Goal: Transaction & Acquisition: Purchase product/service

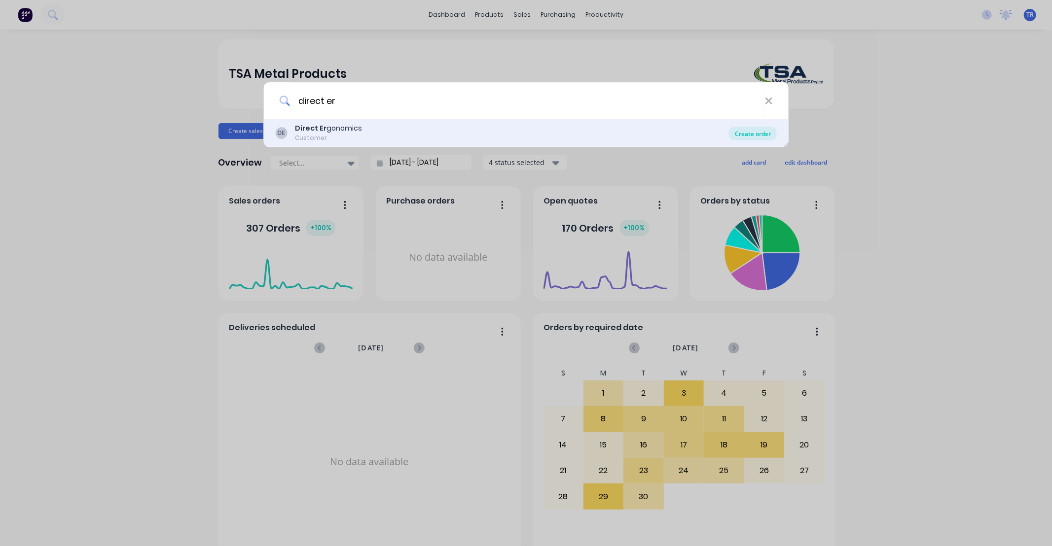
type input "direct er"
click at [756, 132] on div "Create order" at bounding box center [753, 134] width 48 height 14
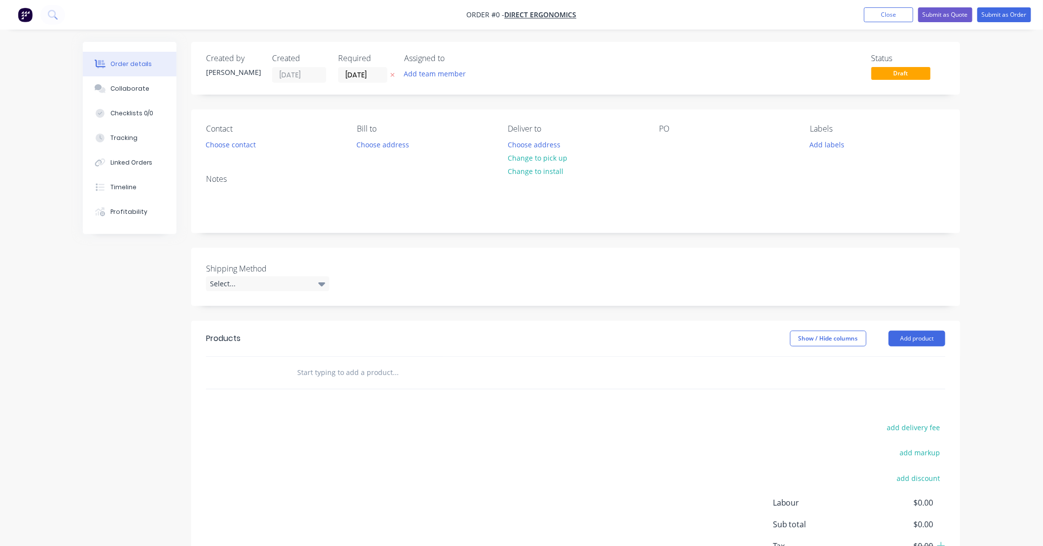
click at [348, 370] on input "text" at bounding box center [395, 373] width 197 height 20
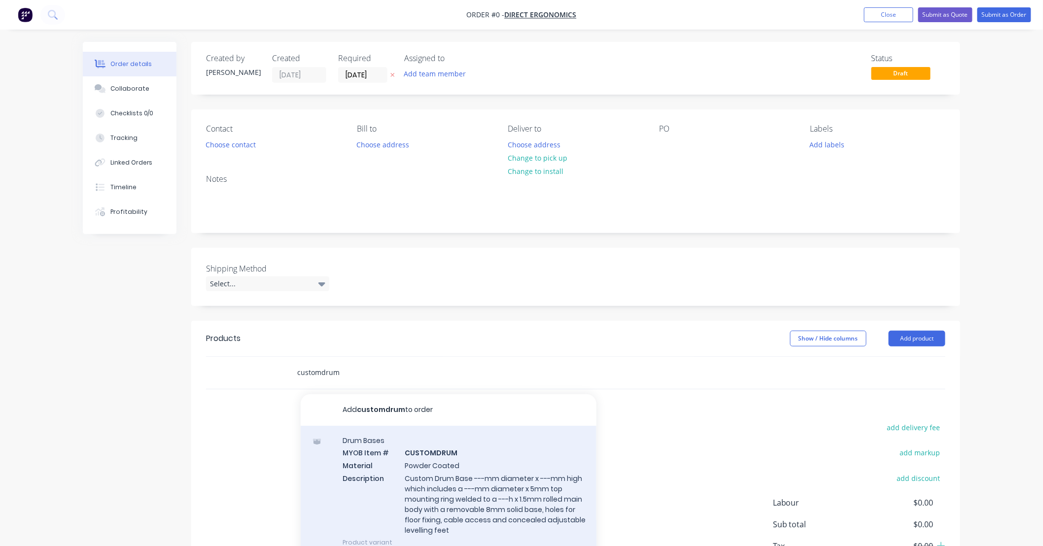
type input "customdrum"
click at [491, 474] on div "Drum Bases MYOB Item # CUSTOMDRUM Material Powder Coated Description Custom Dru…" at bounding box center [449, 491] width 296 height 131
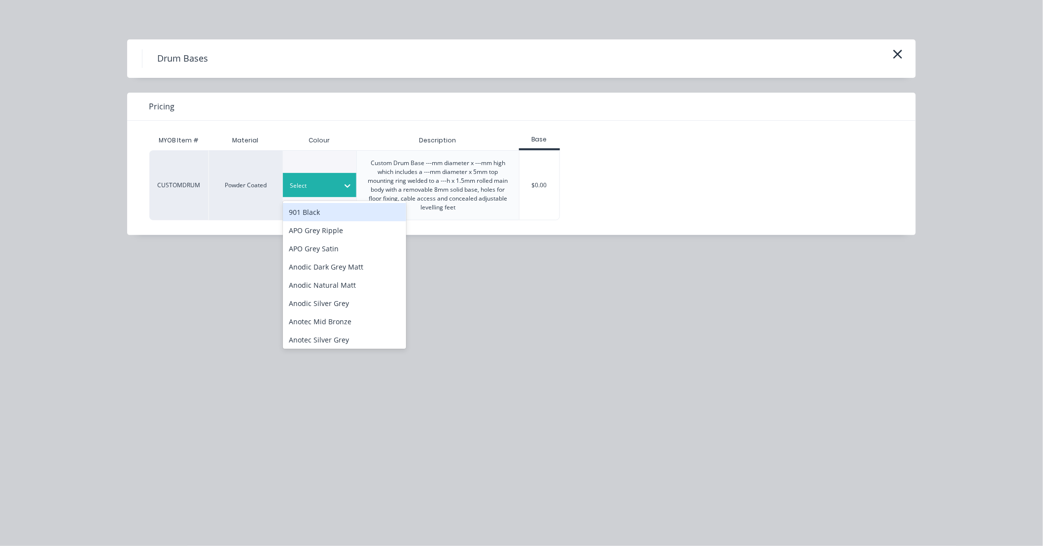
click at [335, 184] on div "Select" at bounding box center [310, 185] width 55 height 13
type input "tb"
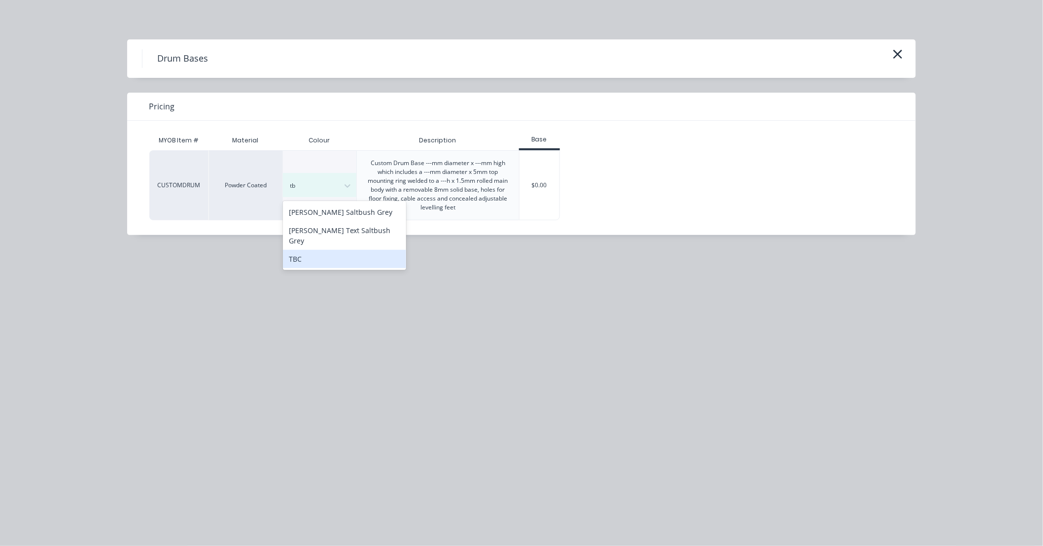
click at [354, 253] on div "TBC" at bounding box center [344, 259] width 123 height 18
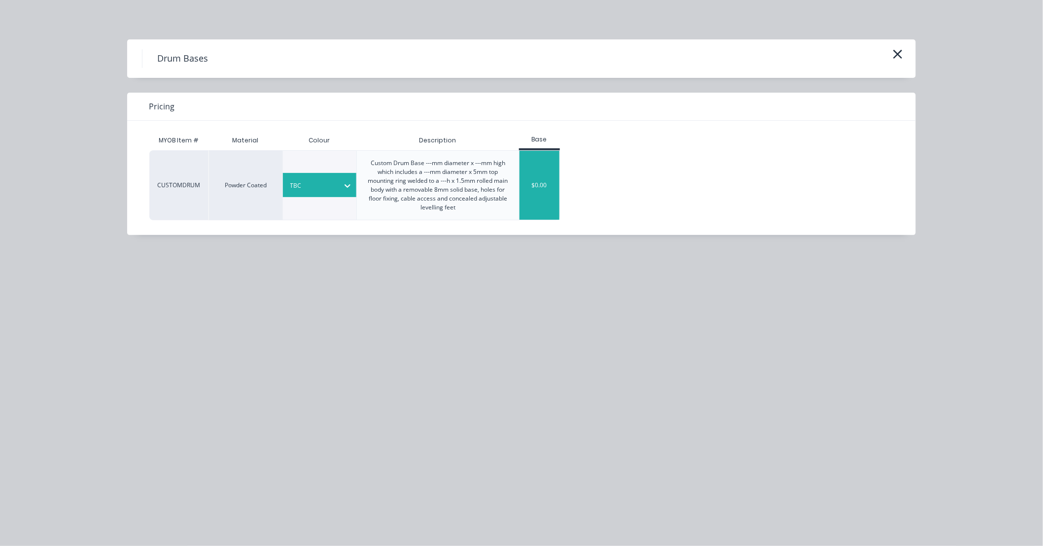
click at [529, 182] on div "$0.00" at bounding box center [540, 185] width 40 height 69
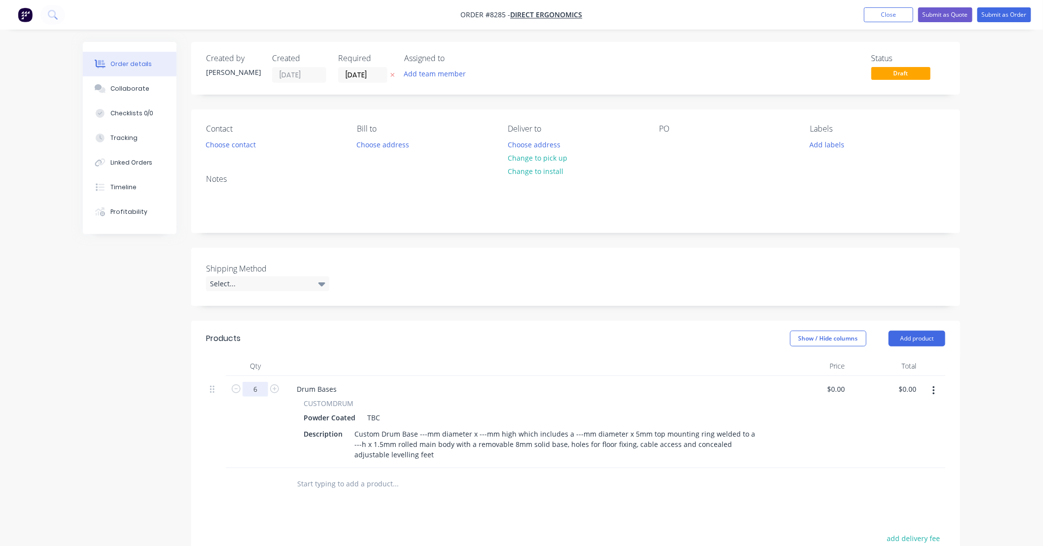
type input "6"
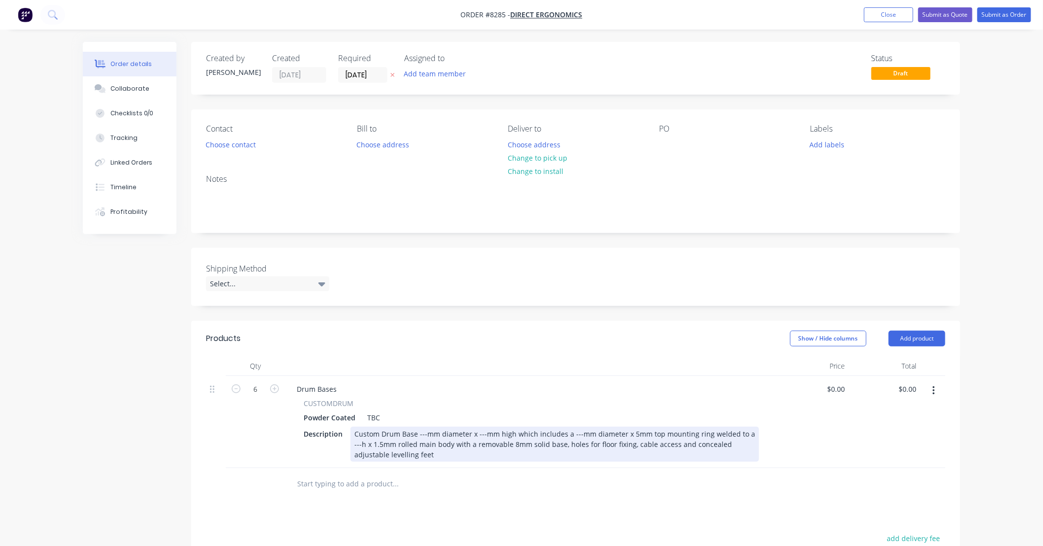
click at [426, 432] on div "Custom Drum Base ---mm diameter x ---mm high which includes a ---mm diameter x …" at bounding box center [555, 444] width 409 height 35
type input "$1,100.00"
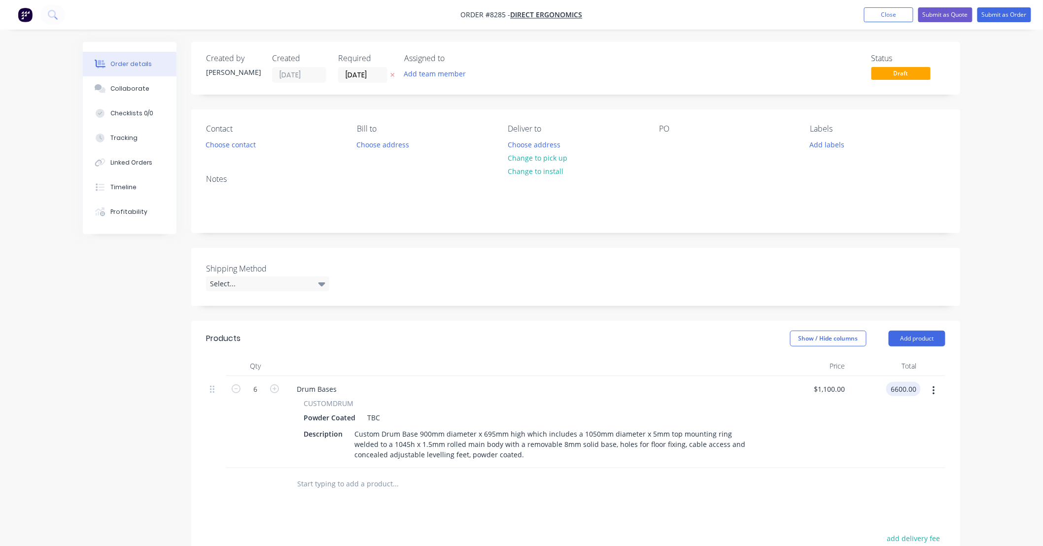
type input "$6,600.00"
click at [437, 499] on div at bounding box center [462, 484] width 355 height 32
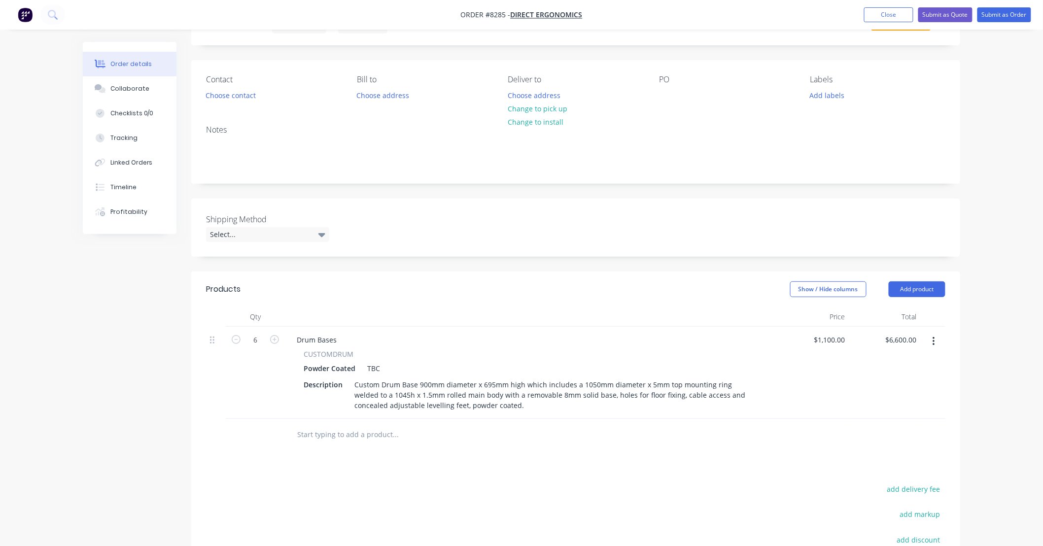
scroll to position [183, 0]
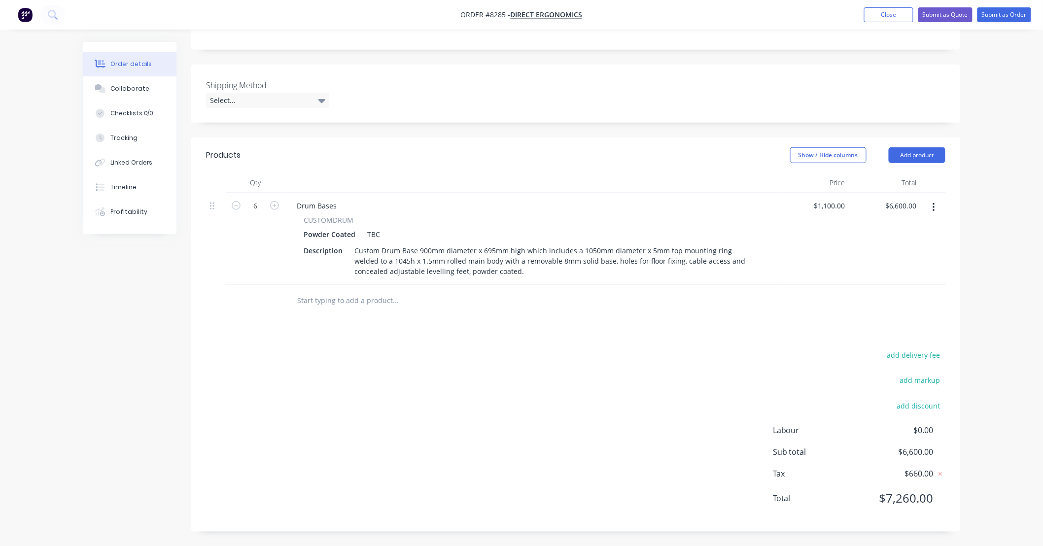
click at [378, 298] on input "text" at bounding box center [395, 301] width 197 height 20
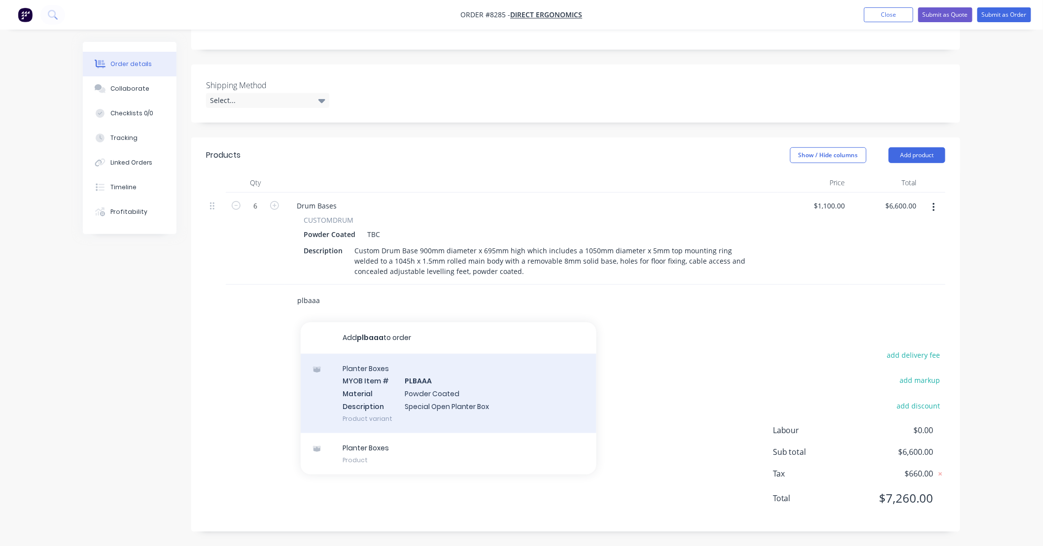
type input "plbaaa"
click at [462, 394] on div "Planter Boxes MYOB Item # PLBAAA Material Powder Coated Description Special Ope…" at bounding box center [449, 393] width 296 height 79
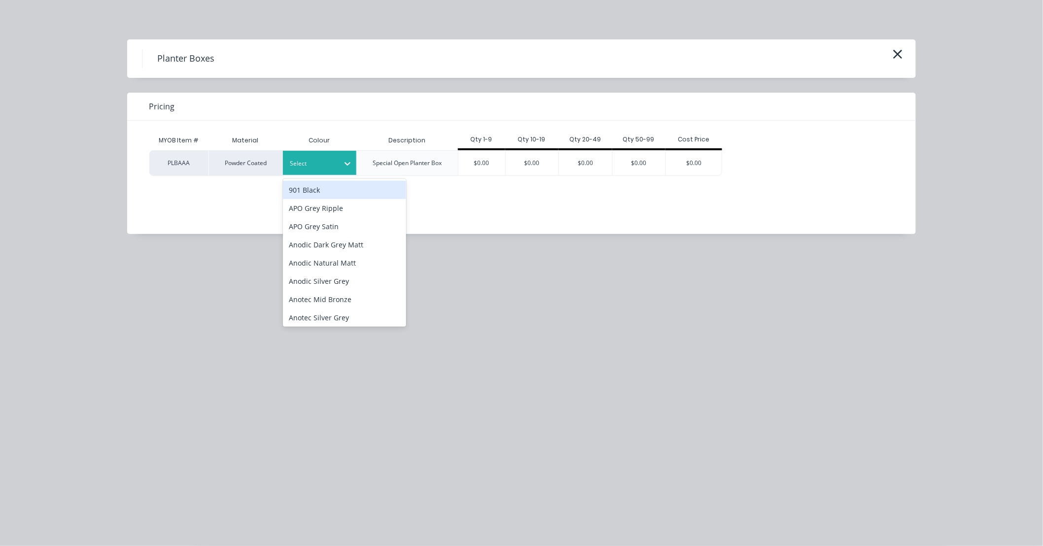
click at [343, 167] on icon at bounding box center [348, 164] width 10 height 10
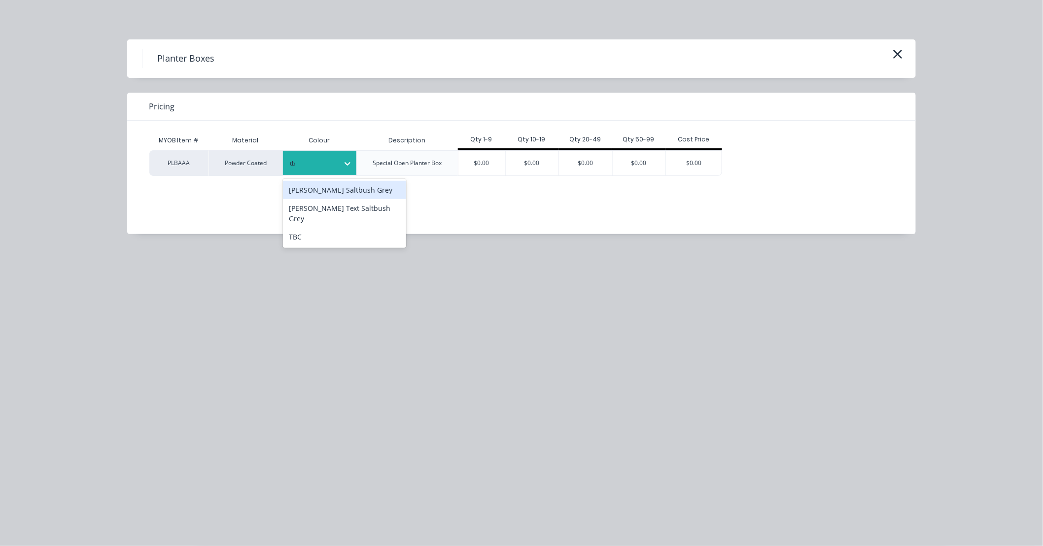
type input "tbc"
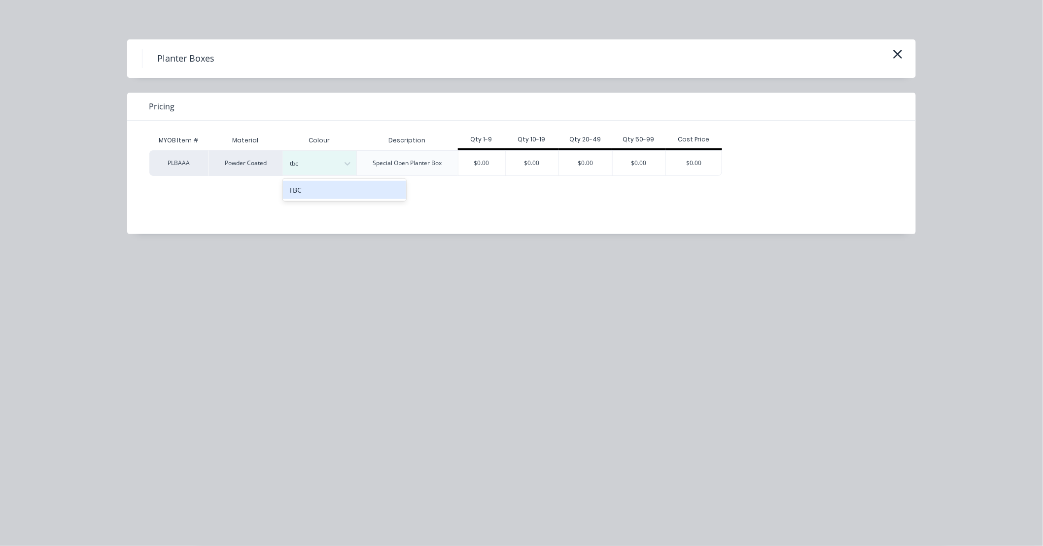
click at [341, 186] on div "TBC" at bounding box center [344, 190] width 123 height 18
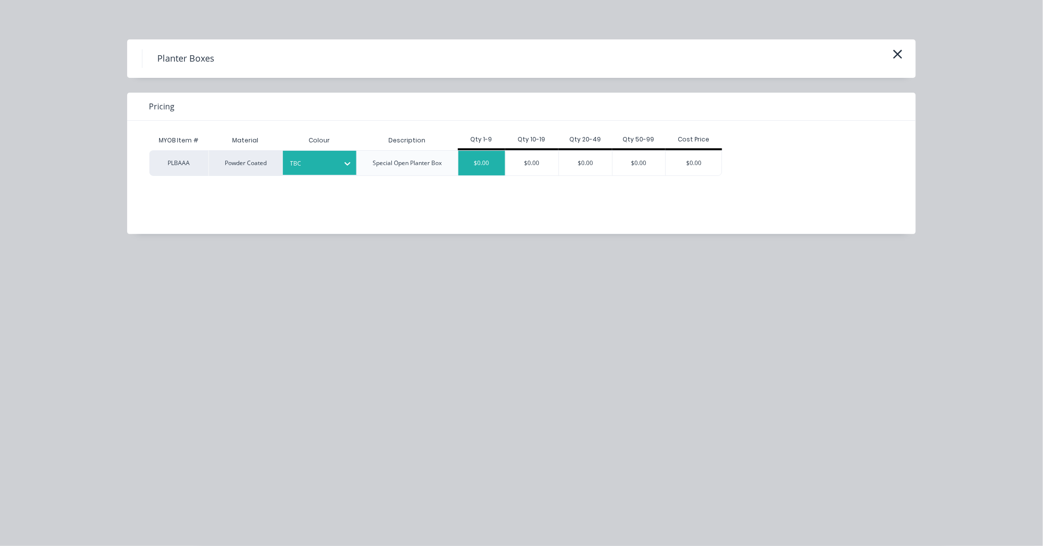
click at [482, 165] on div "$0.00" at bounding box center [482, 163] width 47 height 25
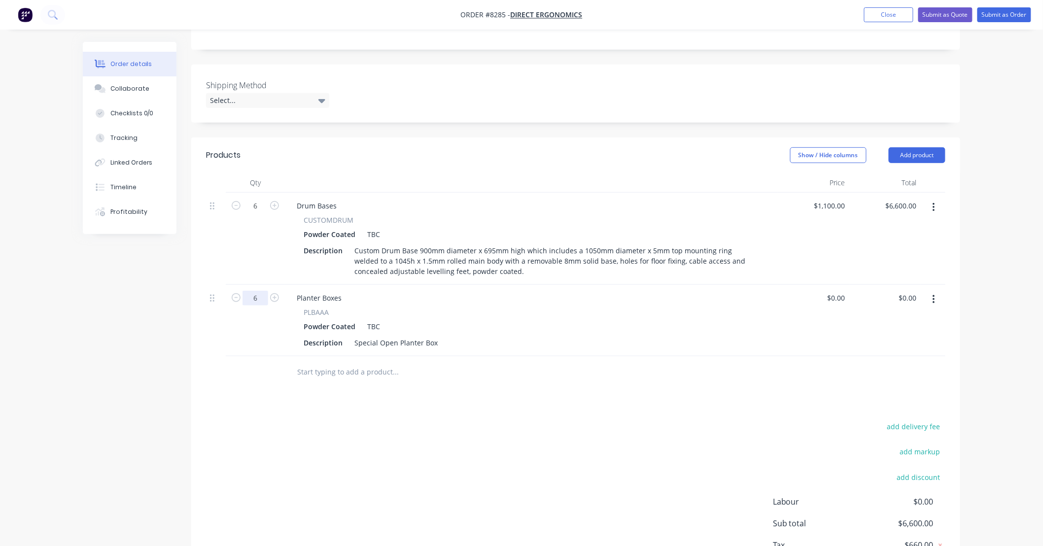
type input "6"
click at [438, 342] on div "Description Special Open Planter Box" at bounding box center [529, 343] width 459 height 14
drag, startPoint x: 437, startPoint y: 342, endPoint x: 298, endPoint y: 345, distance: 139.6
click at [298, 345] on div "PLBAAA Powder Coated TBC Description Special Open Planter Box" at bounding box center [531, 328] width 485 height 43
click at [442, 344] on div "500dia x 200h Open Planter including a sealed galvabond drip tray." at bounding box center [466, 343] width 231 height 14
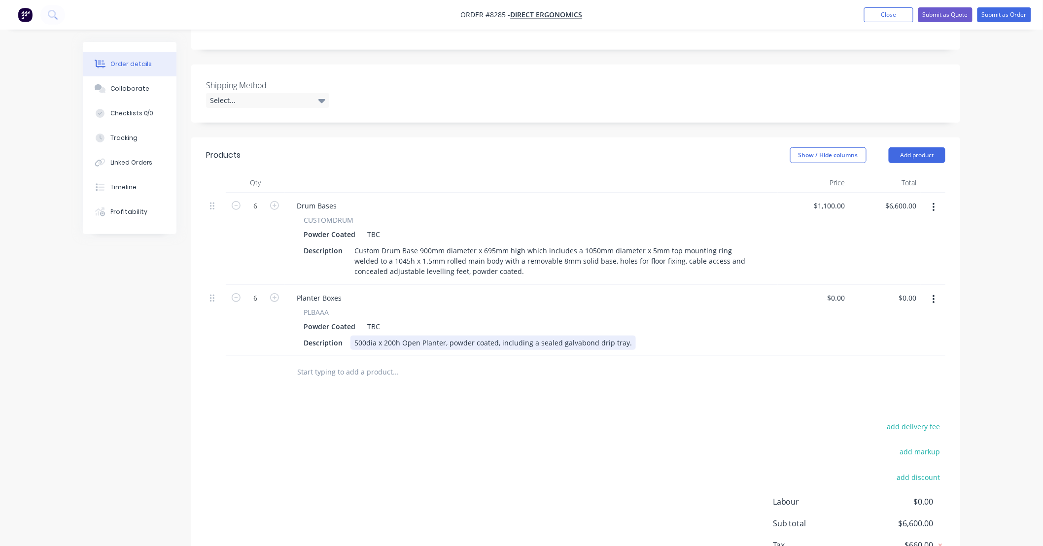
click at [622, 342] on div "500dia x 200h Open Planter, powder coated, including a sealed galvabond drip tr…" at bounding box center [493, 343] width 285 height 14
type input "$260.00"
type input "$1,560.00"
drag, startPoint x: 726, startPoint y: 426, endPoint x: 617, endPoint y: 419, distance: 109.2
click at [725, 426] on div "add delivery fee add markup add discount Labour $0.00 Sub total $8,160.00 Tax $…" at bounding box center [576, 504] width 740 height 169
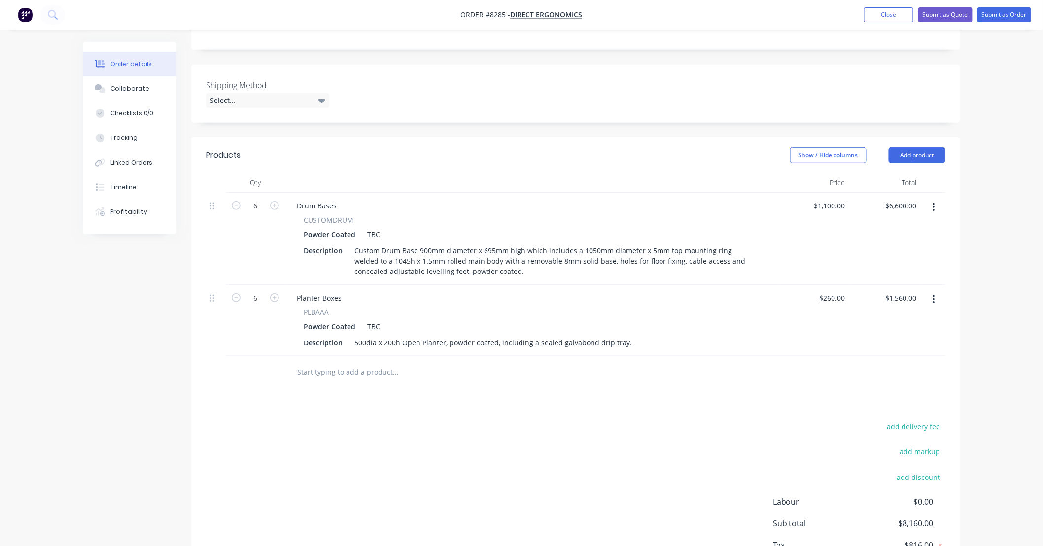
click at [389, 369] on input "text" at bounding box center [395, 372] width 197 height 20
type input "\m1"
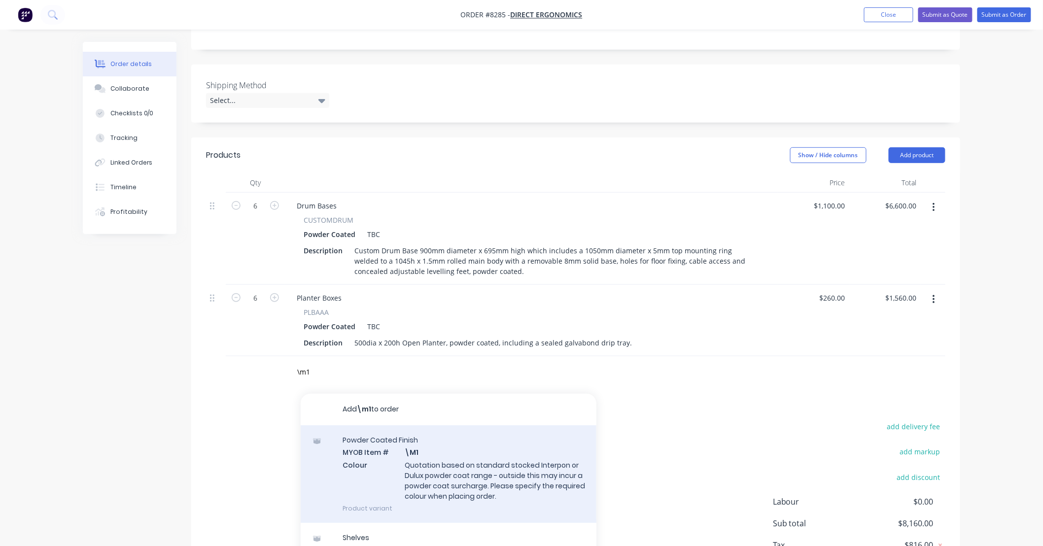
click at [501, 469] on div "Powder Coated Finish MYOB Item # \M1 Colour Quotation based on standard stocked…" at bounding box center [449, 474] width 296 height 98
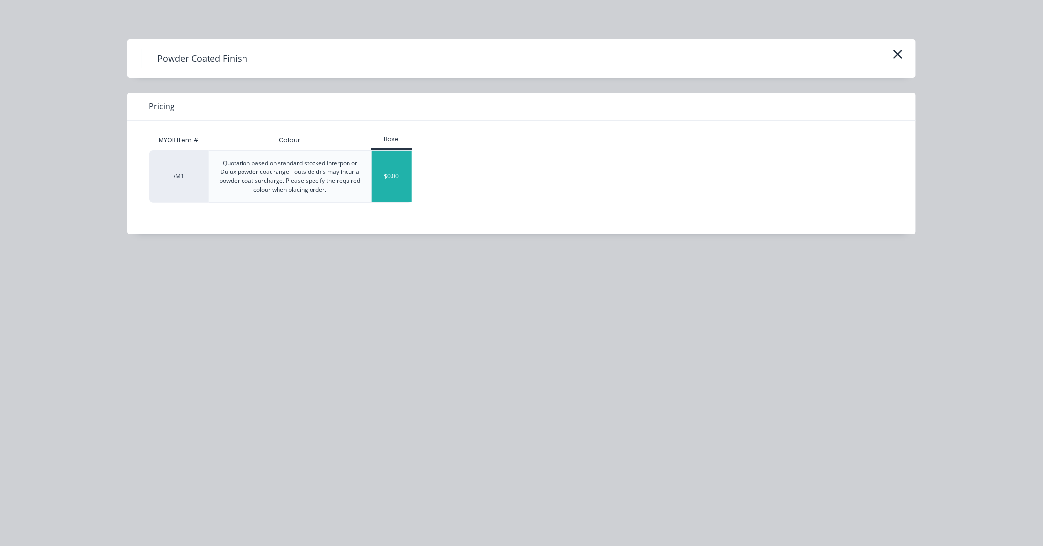
click at [396, 176] on div "$0.00" at bounding box center [392, 176] width 40 height 51
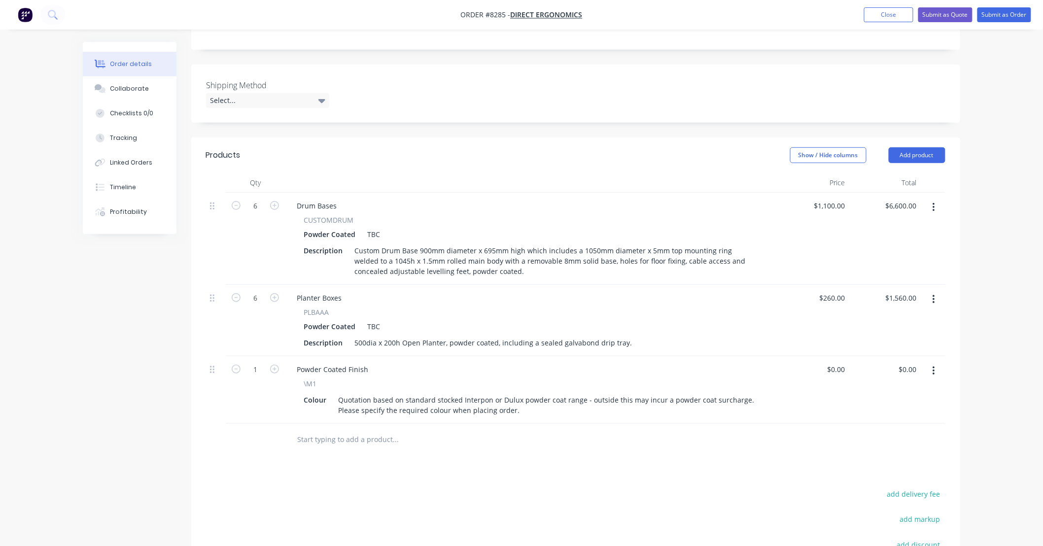
click at [360, 438] on input "text" at bounding box center [395, 440] width 197 height 20
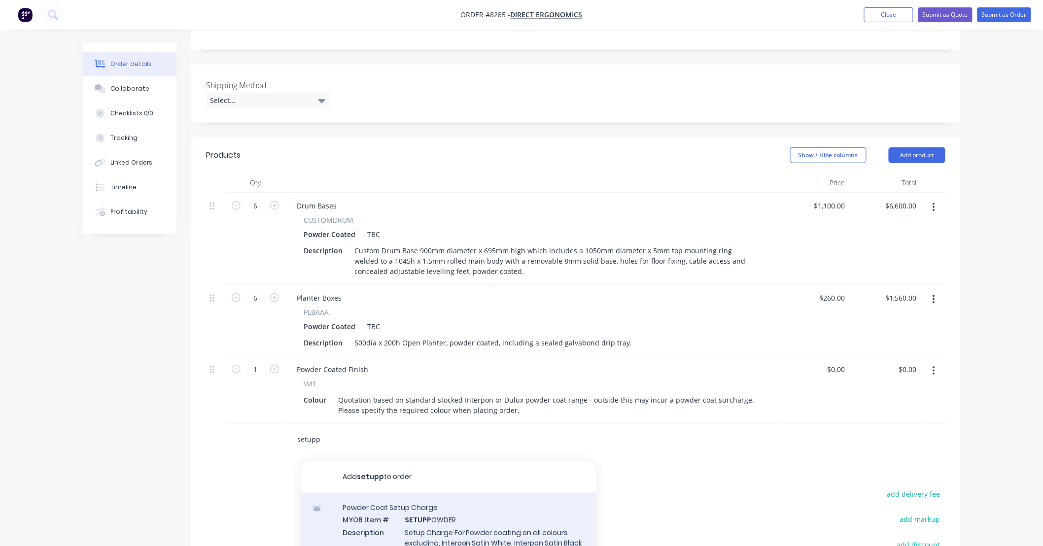
type input "setupp"
click at [497, 512] on div "Powder Coat Setup Charge MYOB Item # SETUPP OWDER Description Setup Charge For …" at bounding box center [449, 536] width 296 height 87
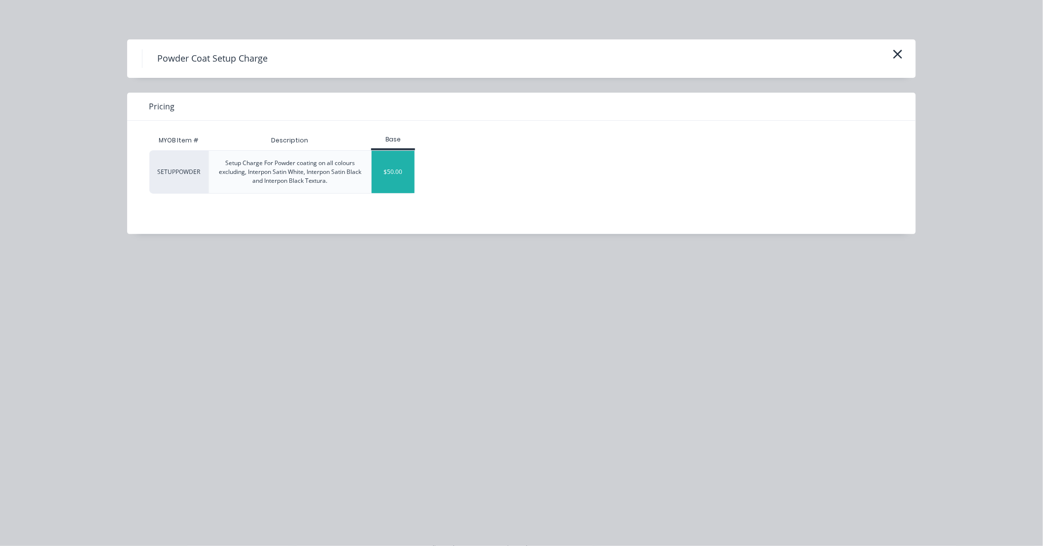
click at [408, 175] on div "$50.00" at bounding box center [393, 172] width 43 height 42
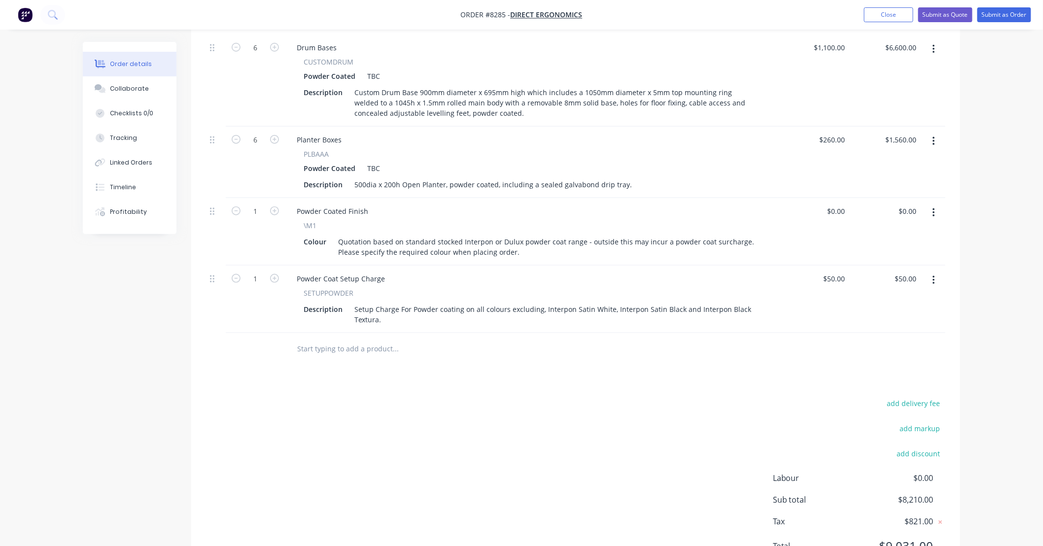
scroll to position [390, 0]
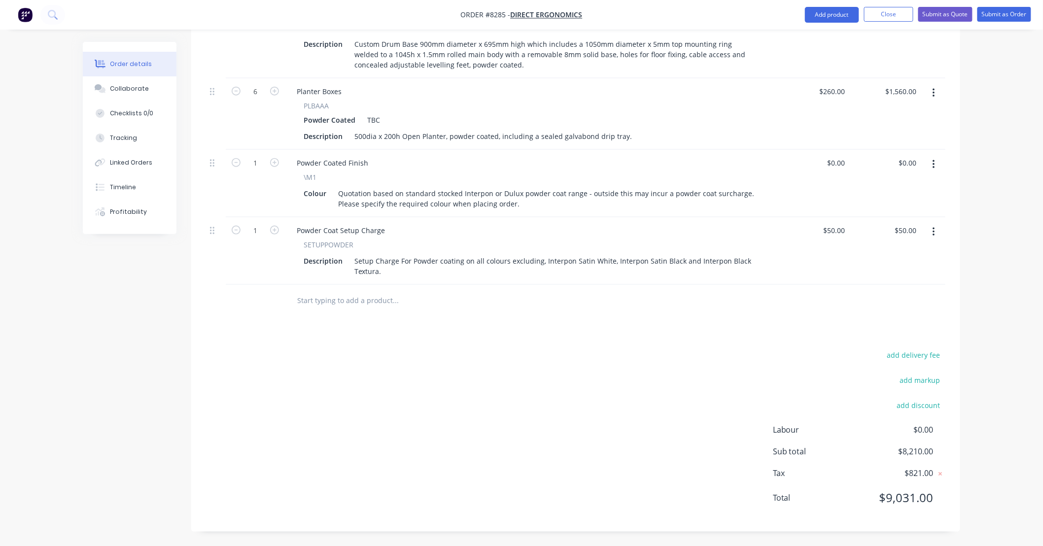
click at [431, 301] on input "text" at bounding box center [395, 301] width 197 height 20
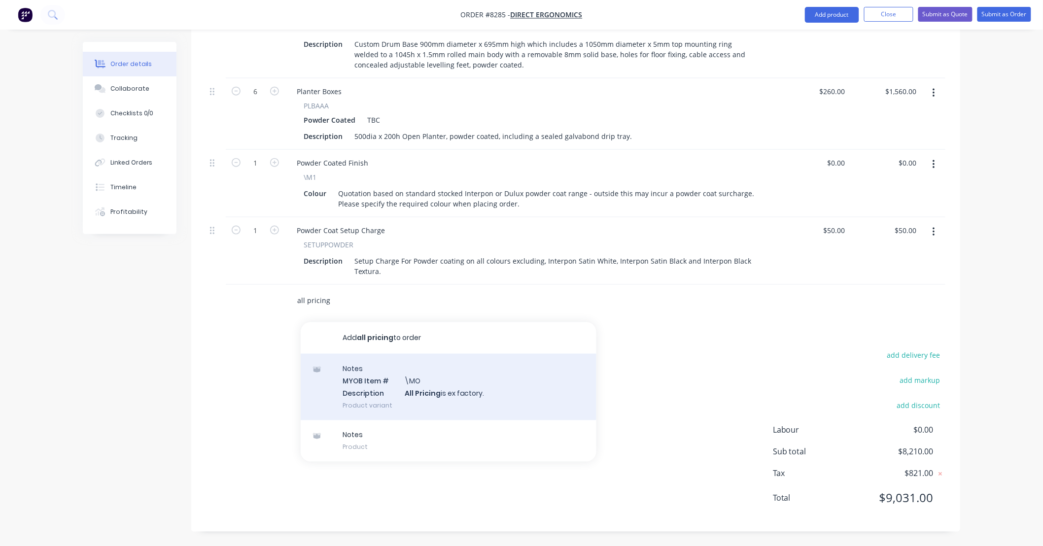
type input "all pricing"
click at [499, 391] on div "Notes MYOB Item # \MO Description All Pricing is ex factory. Product variant" at bounding box center [449, 387] width 296 height 67
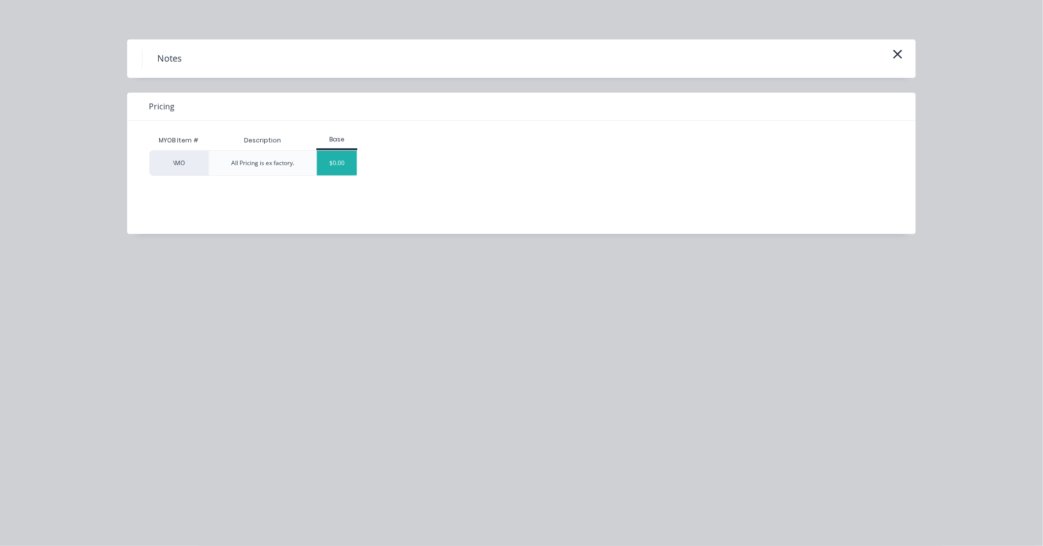
click at [342, 165] on div "$0.00" at bounding box center [337, 163] width 40 height 25
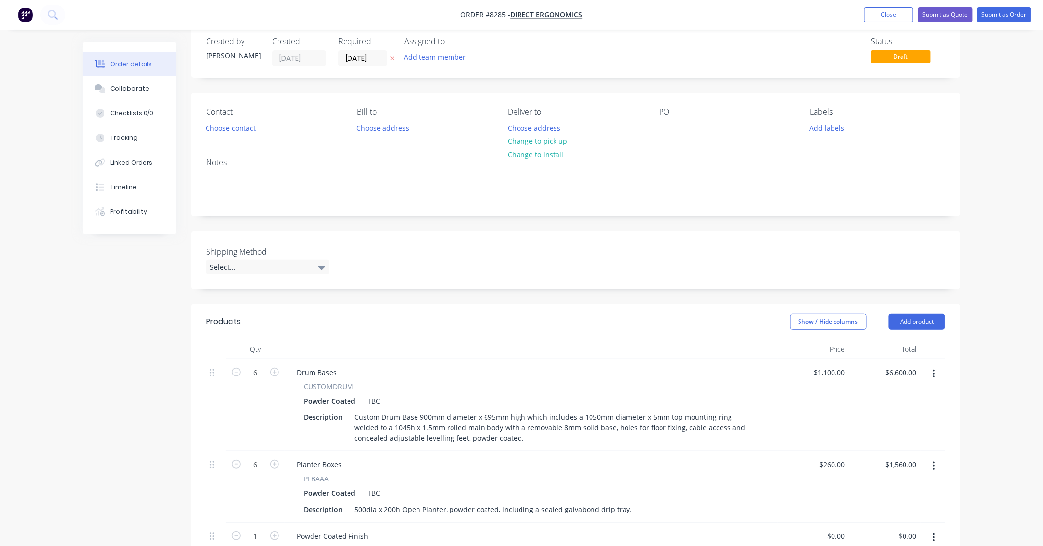
scroll to position [0, 0]
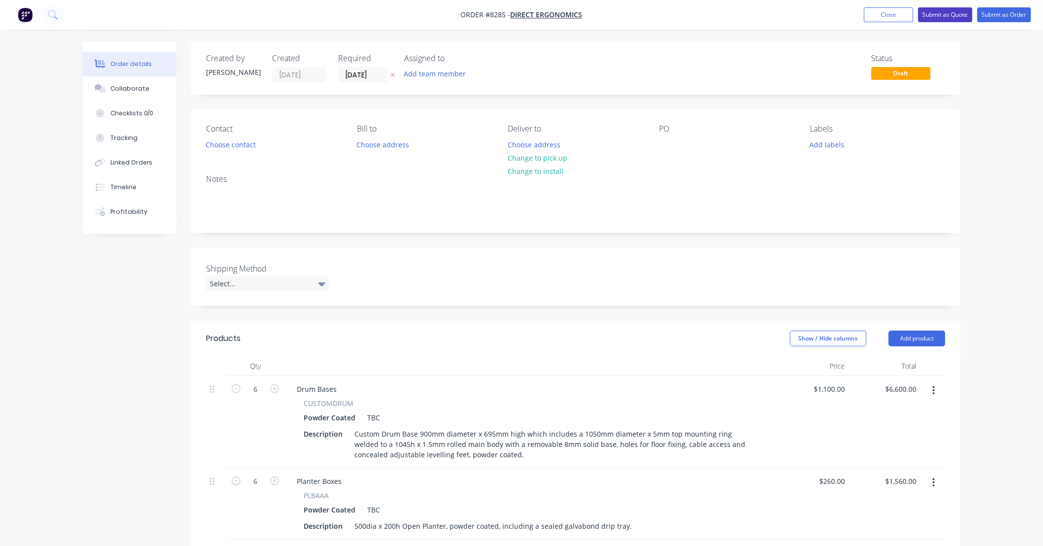
click at [953, 15] on button "Submit as Quote" at bounding box center [945, 14] width 54 height 15
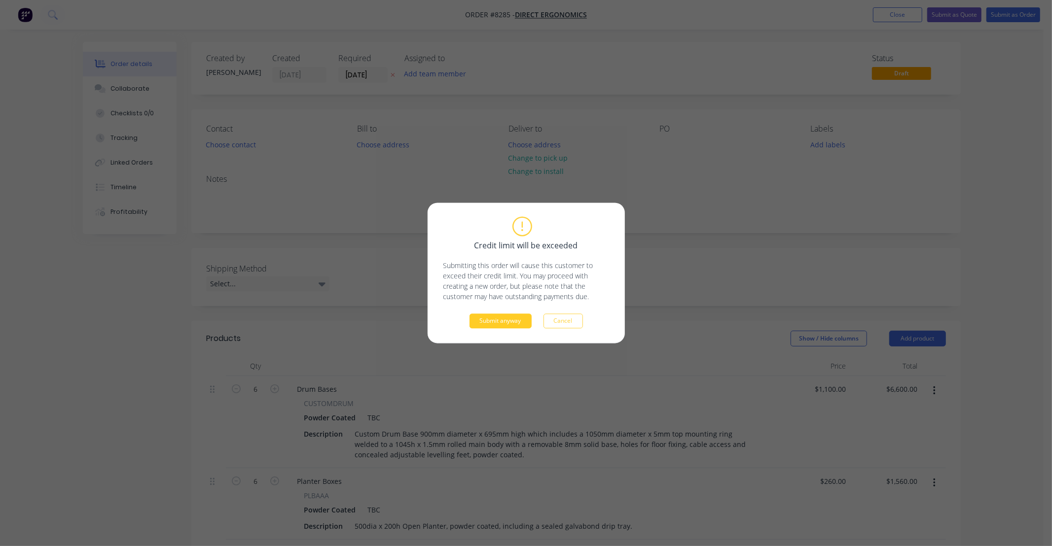
click at [515, 320] on button "Submit anyway" at bounding box center [500, 321] width 62 height 15
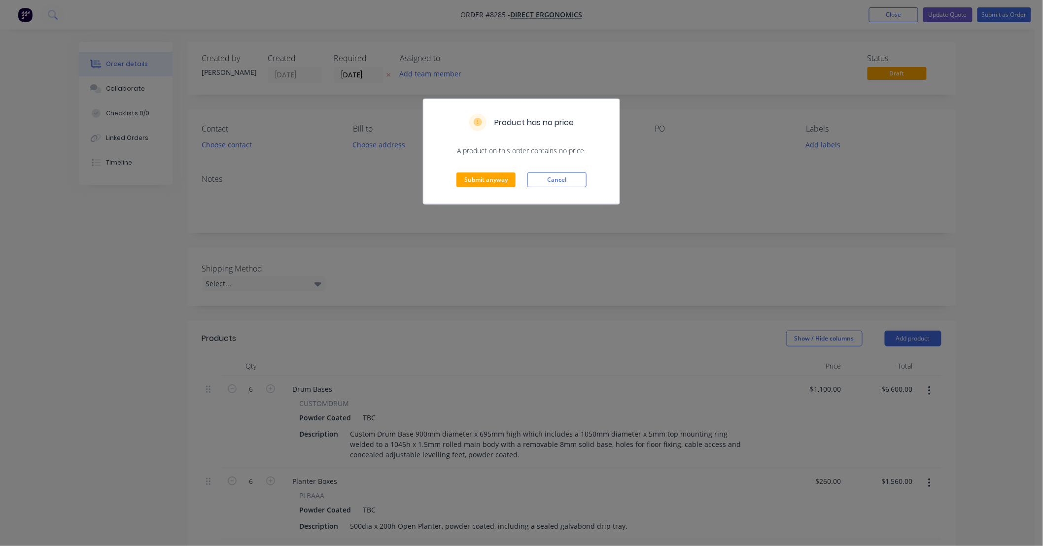
click at [484, 171] on div "Submit anyway Cancel" at bounding box center [522, 180] width 196 height 48
click at [486, 179] on button "Submit anyway" at bounding box center [486, 180] width 59 height 15
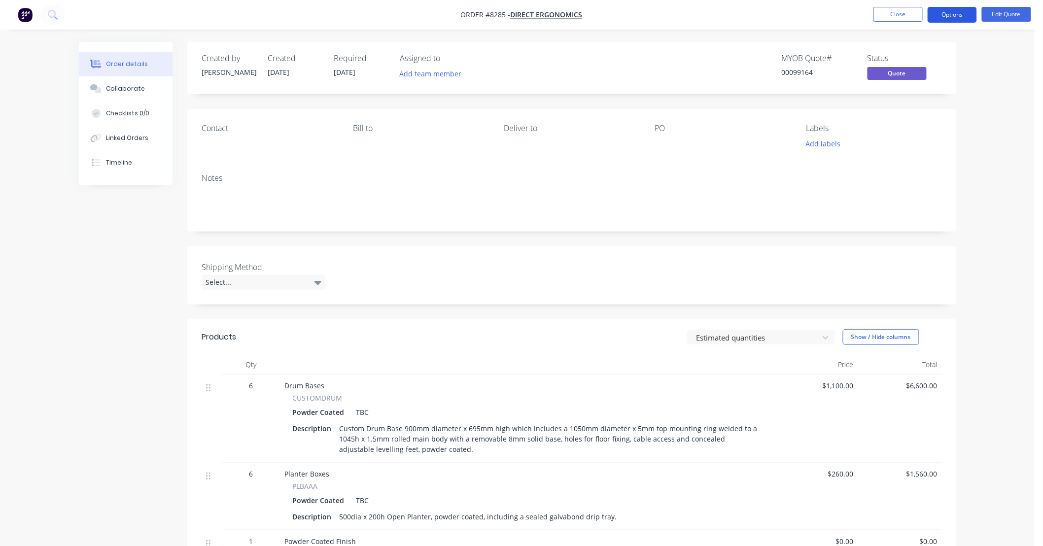
click at [965, 14] on button "Options" at bounding box center [952, 15] width 49 height 16
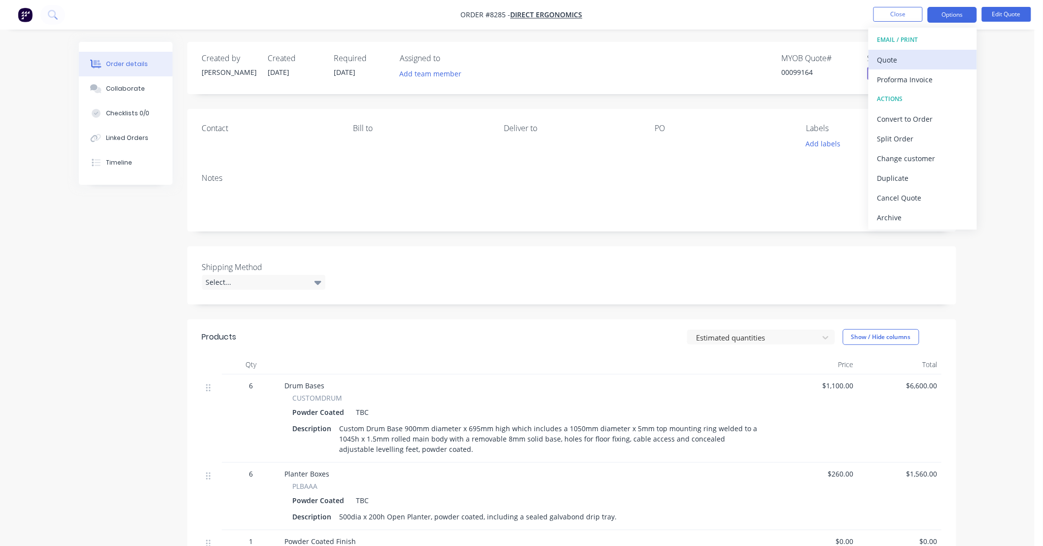
click at [912, 61] on div "Quote" at bounding box center [923, 60] width 91 height 14
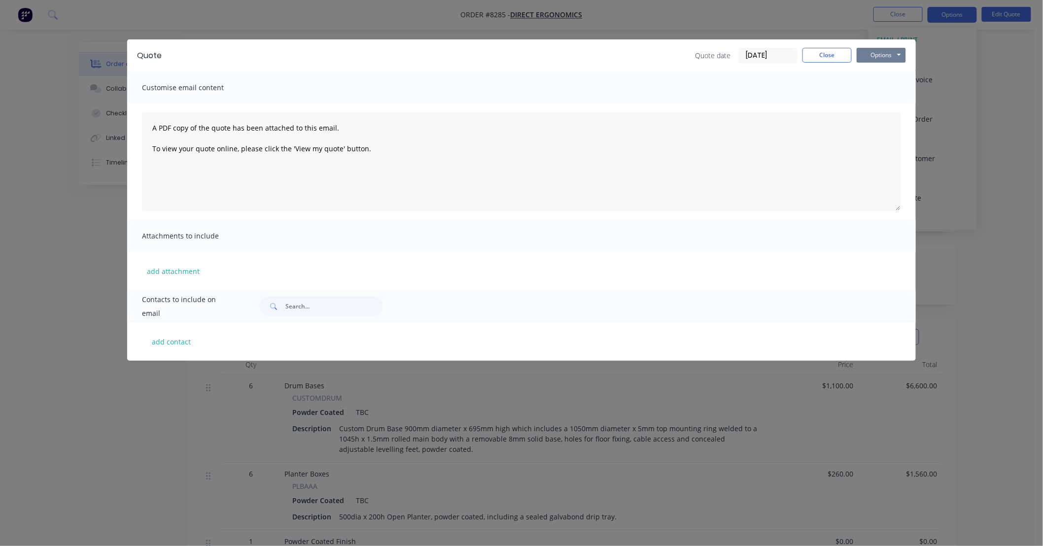
click at [883, 55] on button "Options" at bounding box center [881, 55] width 49 height 15
click at [886, 70] on button "Preview" at bounding box center [888, 73] width 63 height 16
click at [825, 56] on button "Close" at bounding box center [827, 55] width 49 height 15
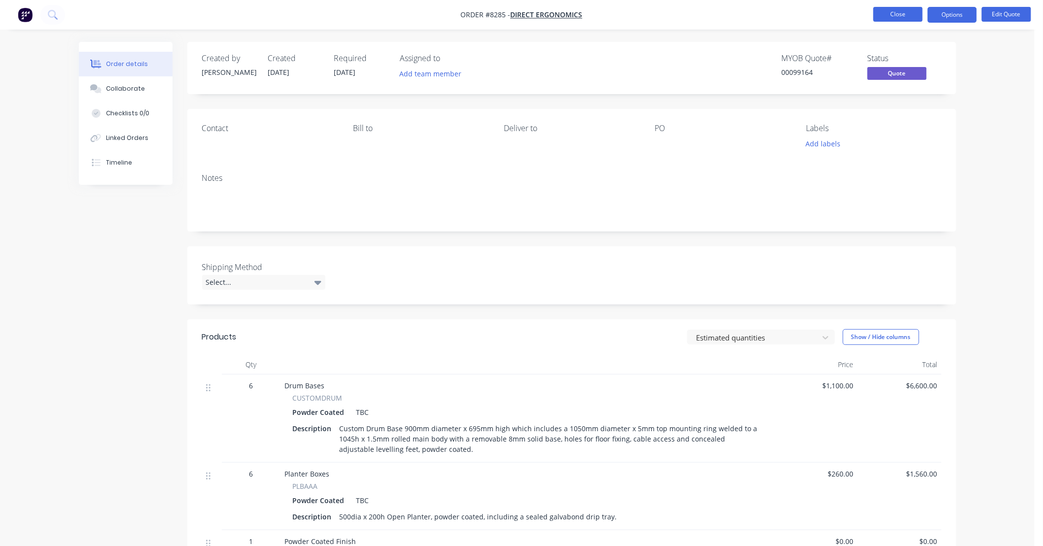
click at [897, 16] on button "Close" at bounding box center [898, 14] width 49 height 15
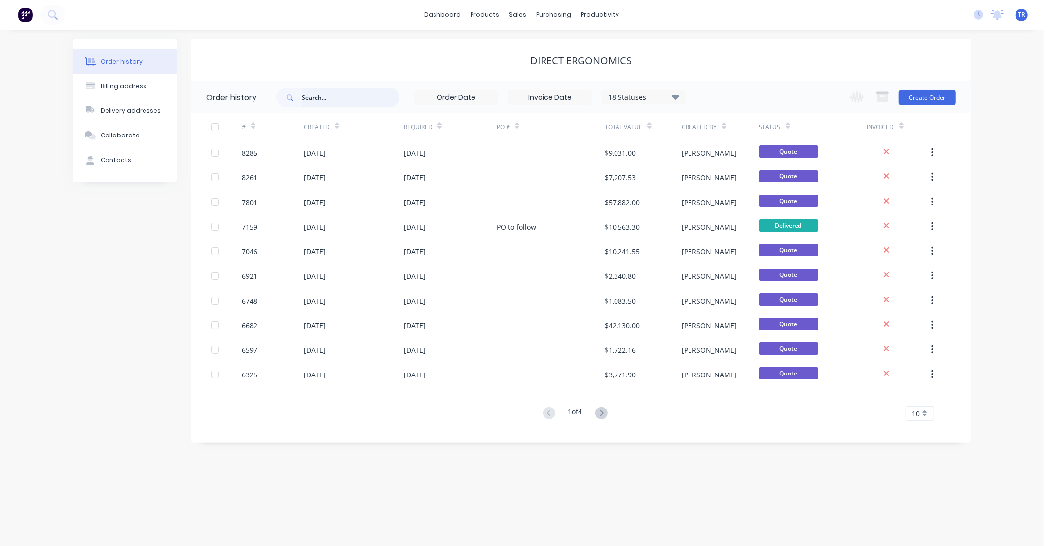
click at [322, 98] on input "text" at bounding box center [351, 98] width 98 height 20
type input "98419"
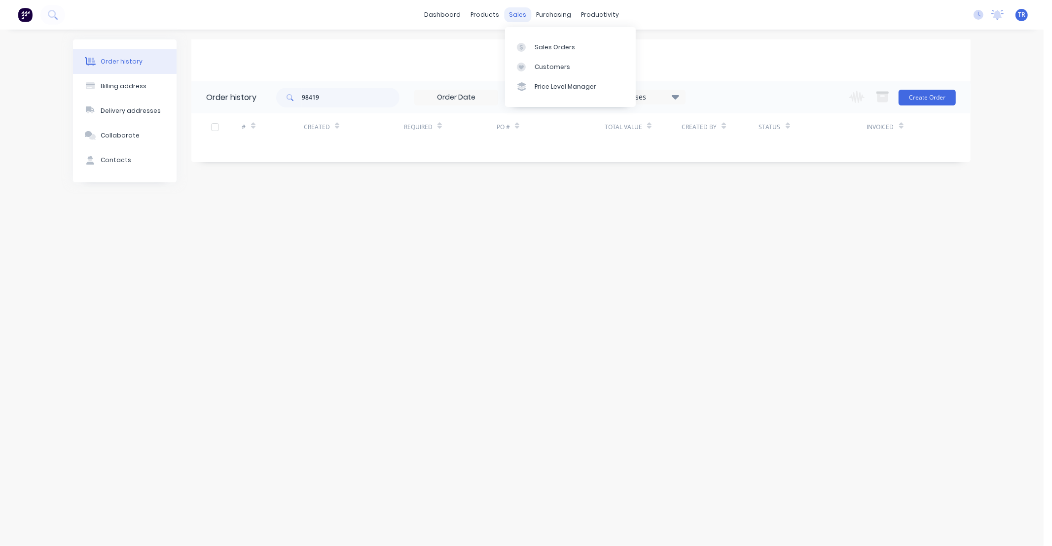
click at [517, 16] on div "sales" at bounding box center [517, 14] width 27 height 15
click at [440, 15] on link "dashboard" at bounding box center [443, 14] width 46 height 15
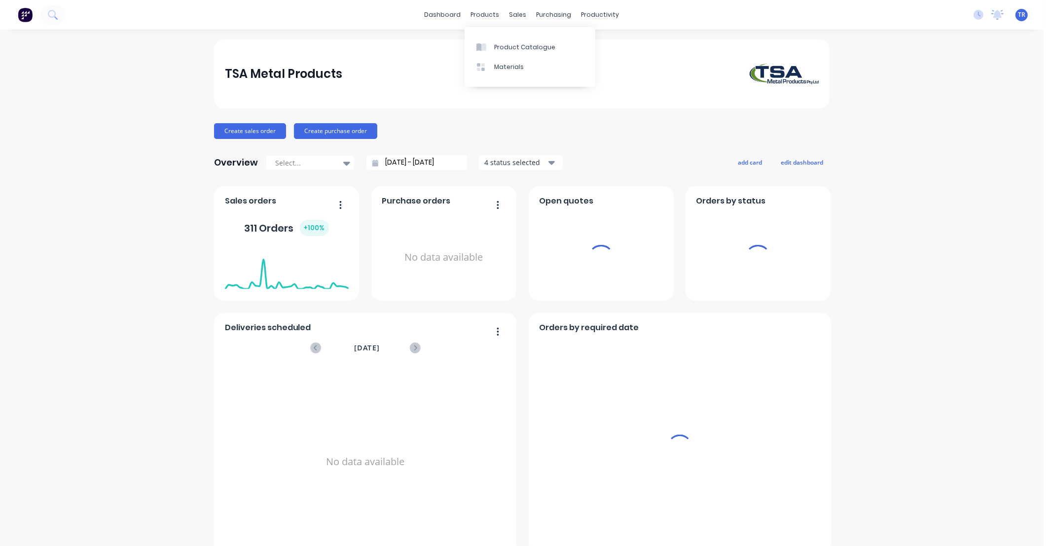
click at [513, 16] on div "sales" at bounding box center [517, 14] width 27 height 15
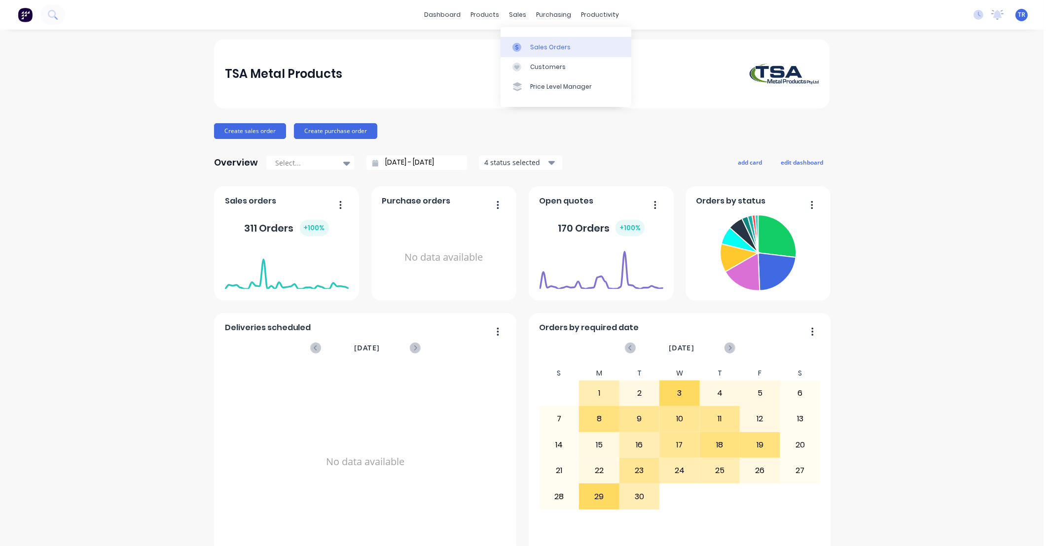
click at [532, 47] on div "Sales Orders" at bounding box center [550, 47] width 40 height 9
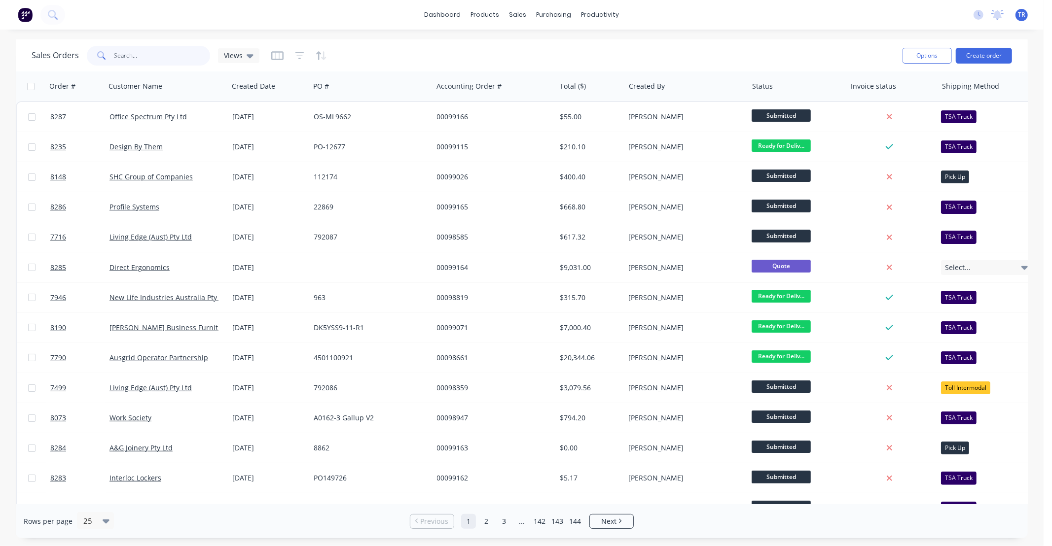
click at [160, 59] on input "text" at bounding box center [162, 56] width 96 height 20
type input "98419"
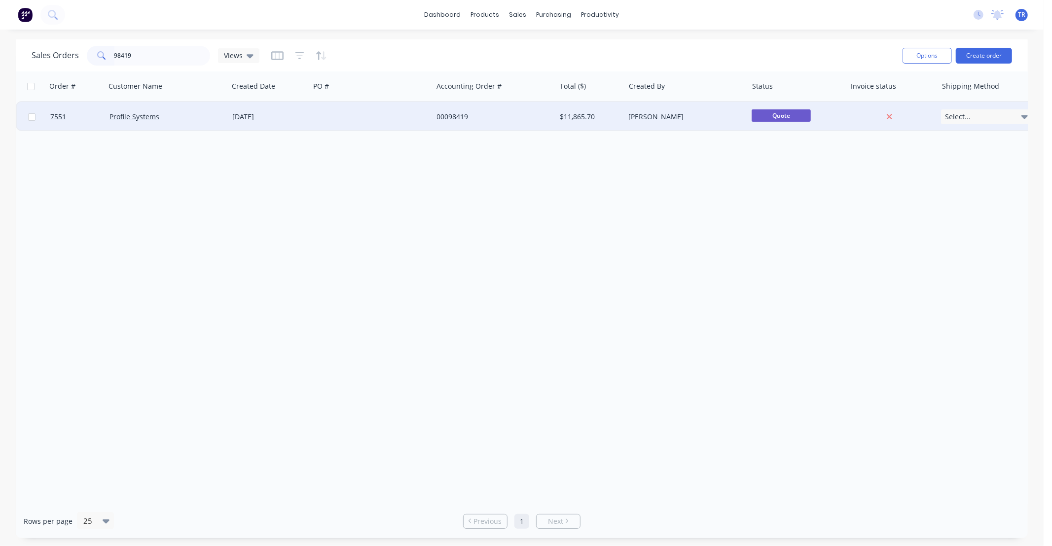
click at [199, 112] on div "Profile Systems" at bounding box center [163, 117] width 109 height 10
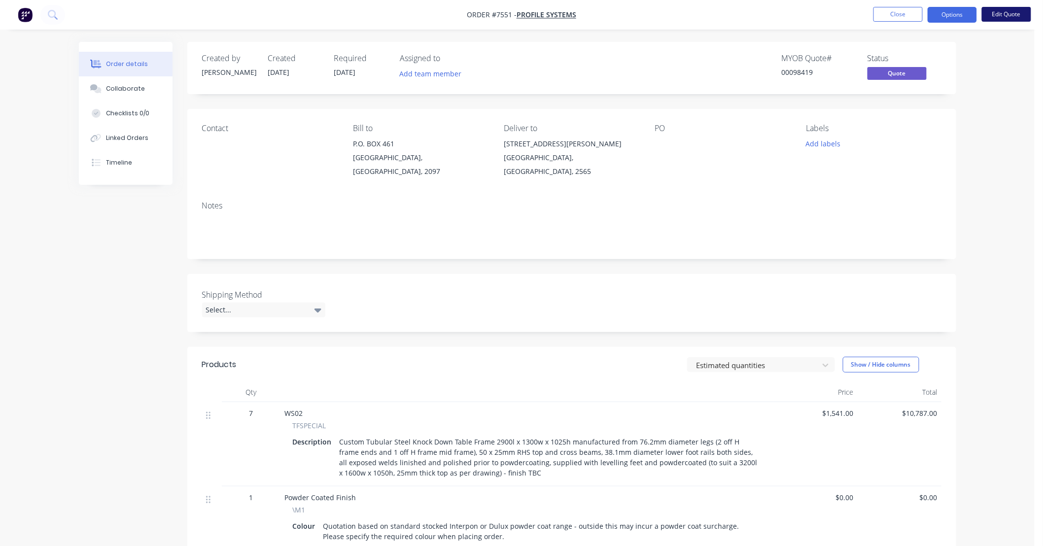
click at [1007, 12] on button "Edit Quote" at bounding box center [1006, 14] width 49 height 15
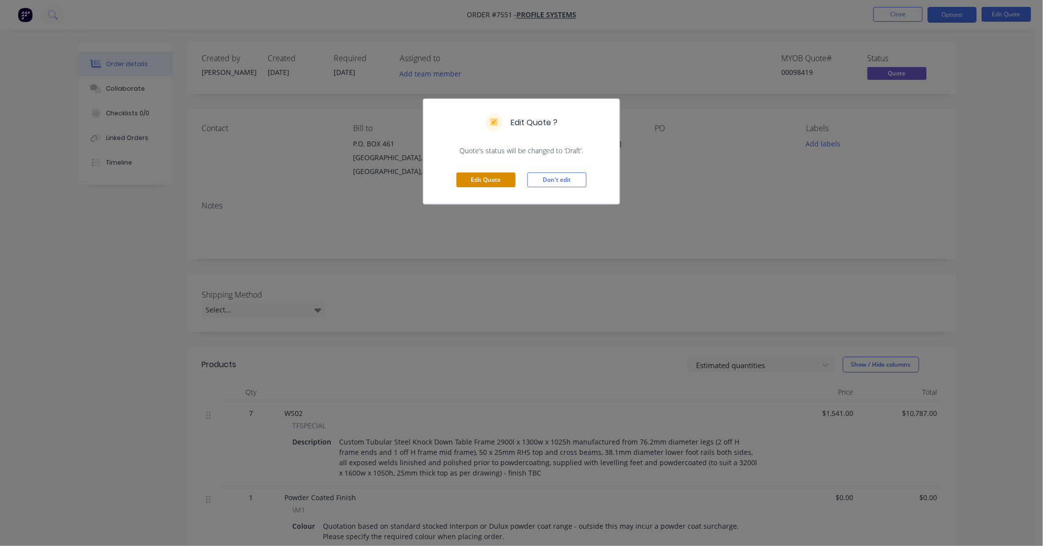
click at [500, 180] on button "Edit Quote" at bounding box center [486, 180] width 59 height 15
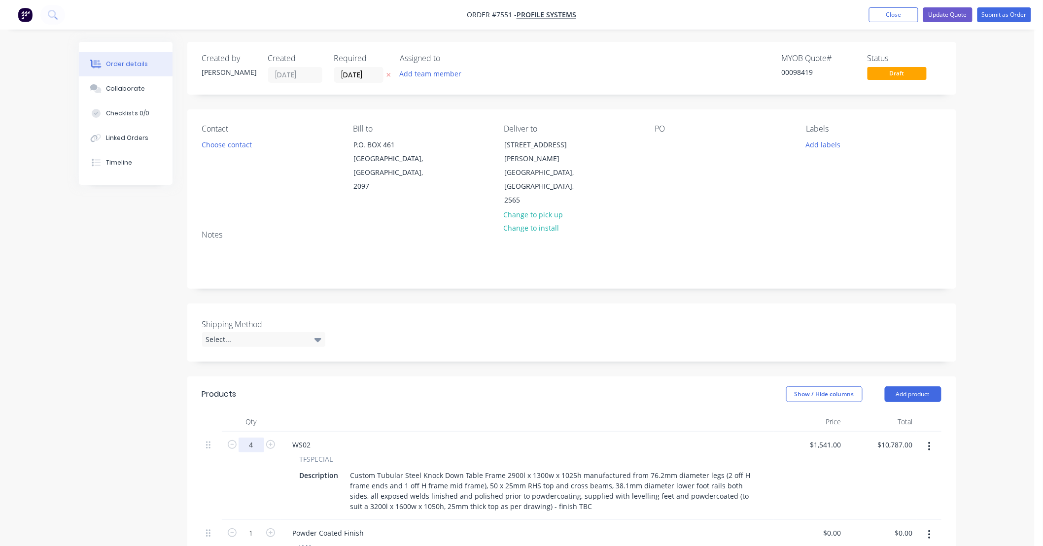
type input "4"
type input "$6,164.00"
type input "$1,590.00"
type input "$6,360.00"
click at [972, 445] on div "Order details Collaborate Checklists 0/0 Linked Orders Timeline Order details C…" at bounding box center [517, 453] width 1035 height 907
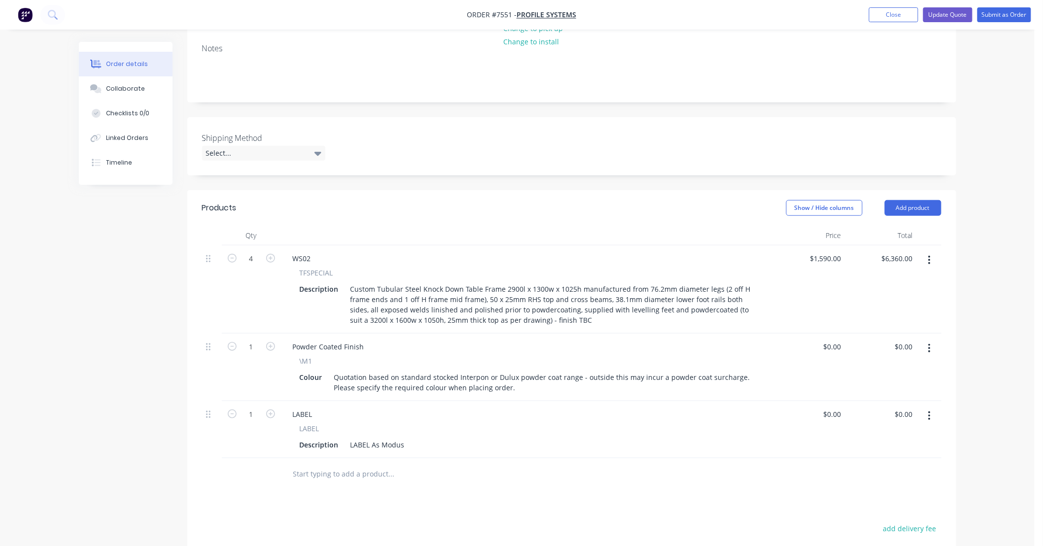
scroll to position [219, 0]
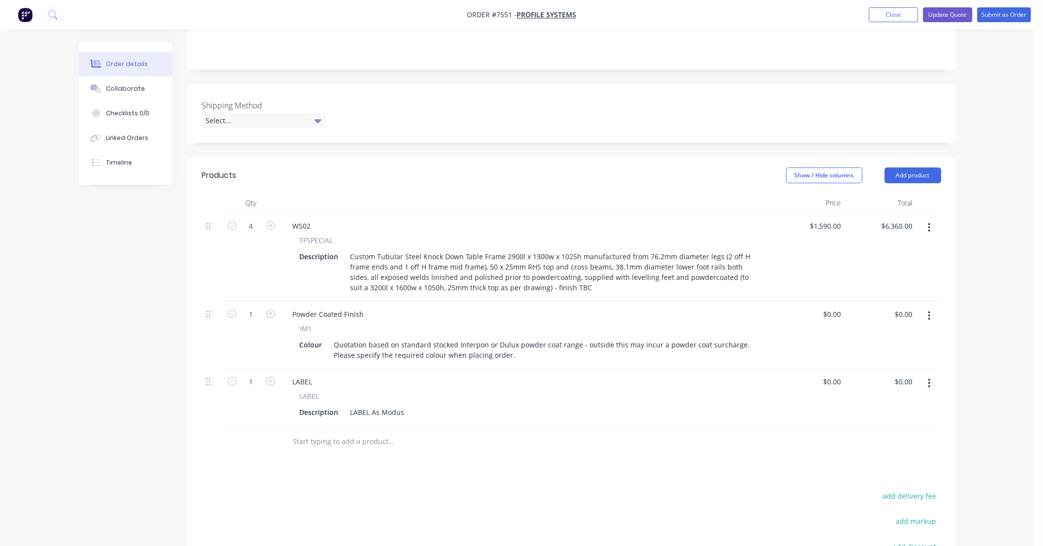
click at [1007, 301] on div "Order details Collaborate Checklists 0/0 Linked Orders Timeline Order details C…" at bounding box center [517, 234] width 1035 height 907
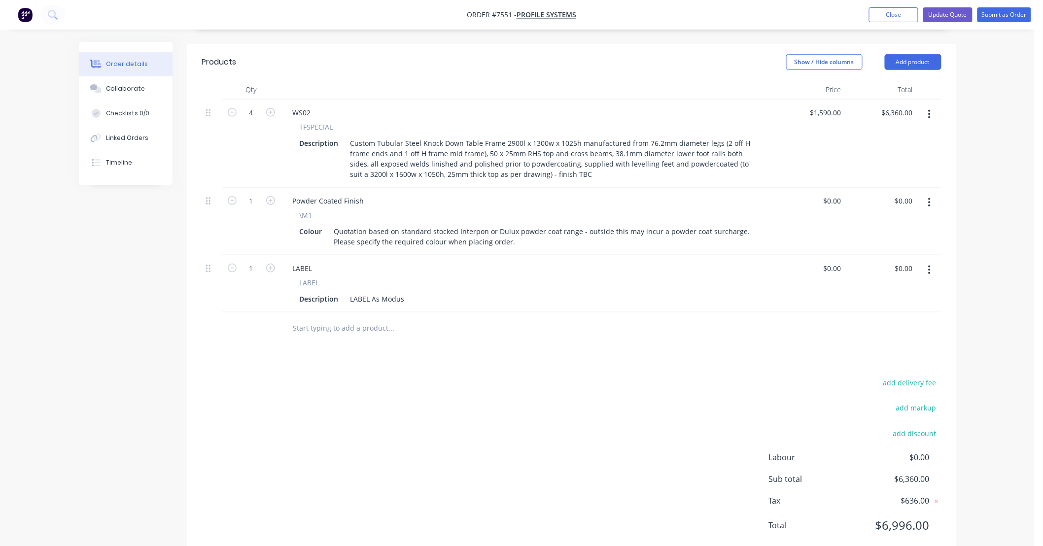
scroll to position [0, 0]
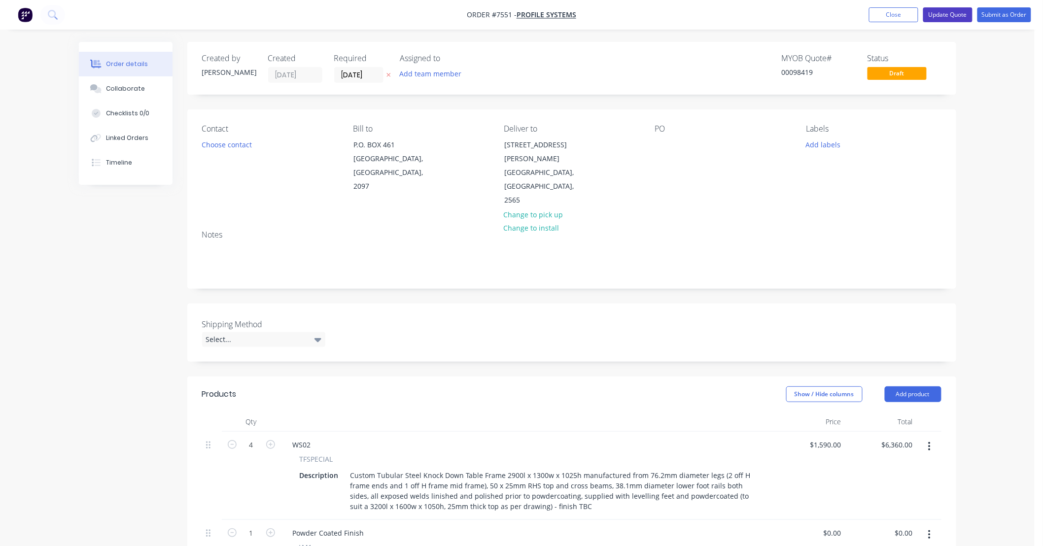
click at [957, 15] on button "Update Quote" at bounding box center [947, 14] width 49 height 15
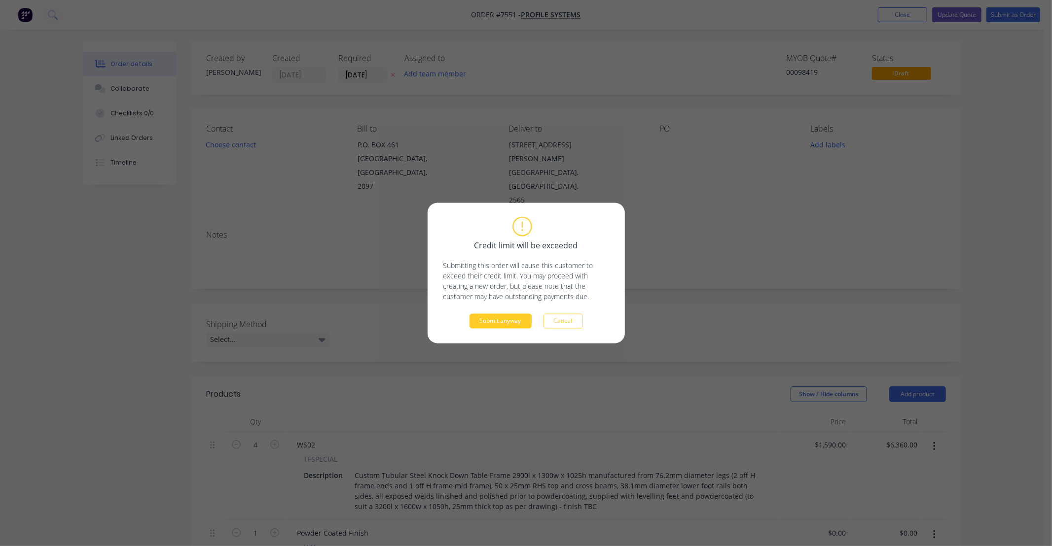
click at [490, 322] on button "Submit anyway" at bounding box center [500, 321] width 62 height 15
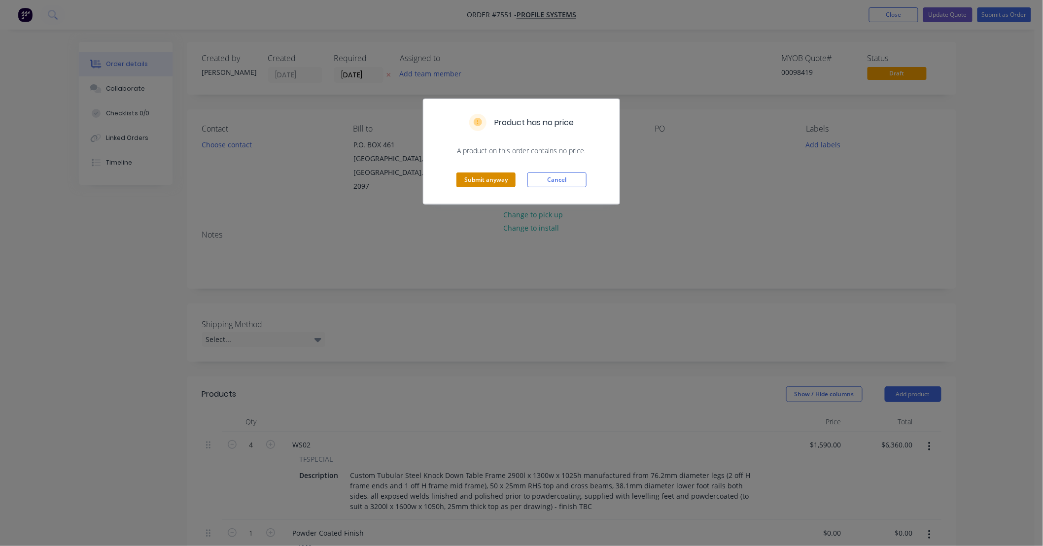
click at [495, 182] on button "Submit anyway" at bounding box center [486, 180] width 59 height 15
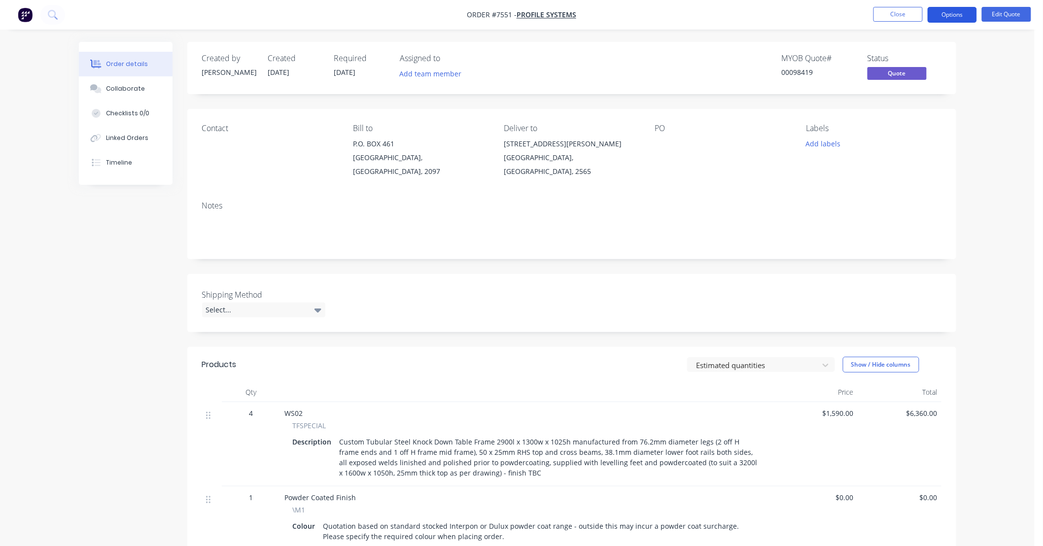
click at [956, 16] on button "Options" at bounding box center [952, 15] width 49 height 16
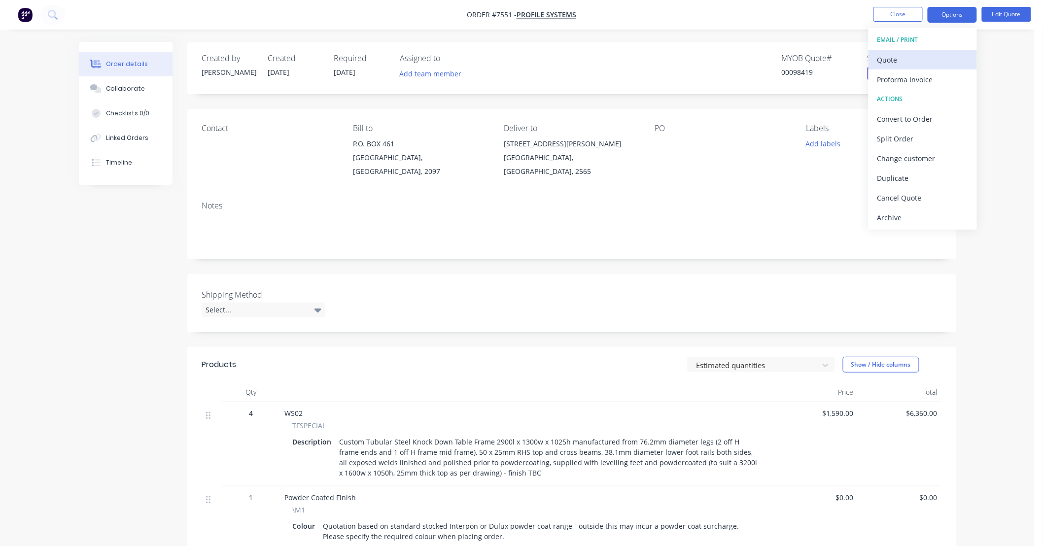
click at [923, 56] on div "Quote" at bounding box center [923, 60] width 91 height 14
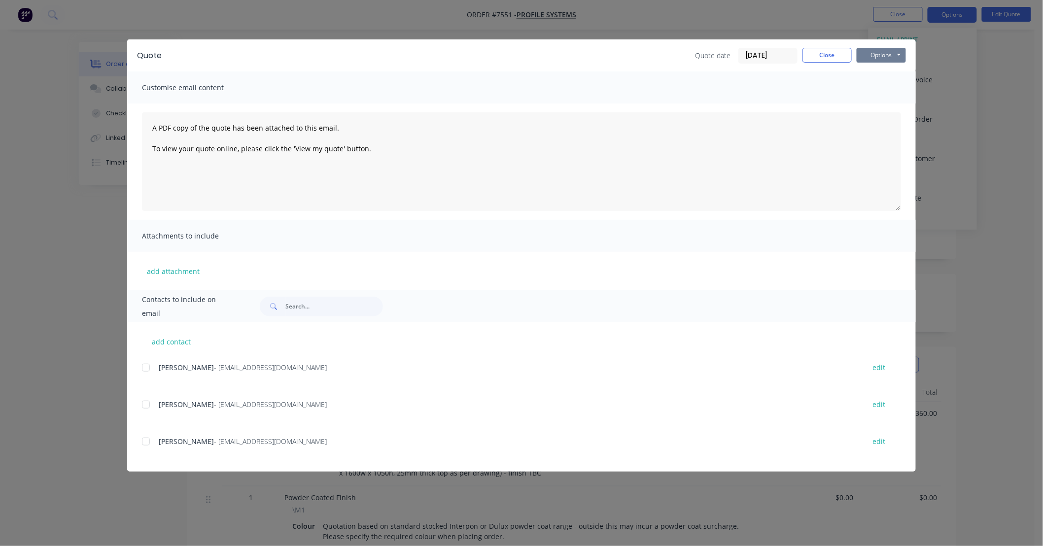
click at [891, 57] on button "Options" at bounding box center [881, 55] width 49 height 15
click at [885, 71] on button "Preview" at bounding box center [888, 73] width 63 height 16
click at [821, 57] on button "Close" at bounding box center [827, 55] width 49 height 15
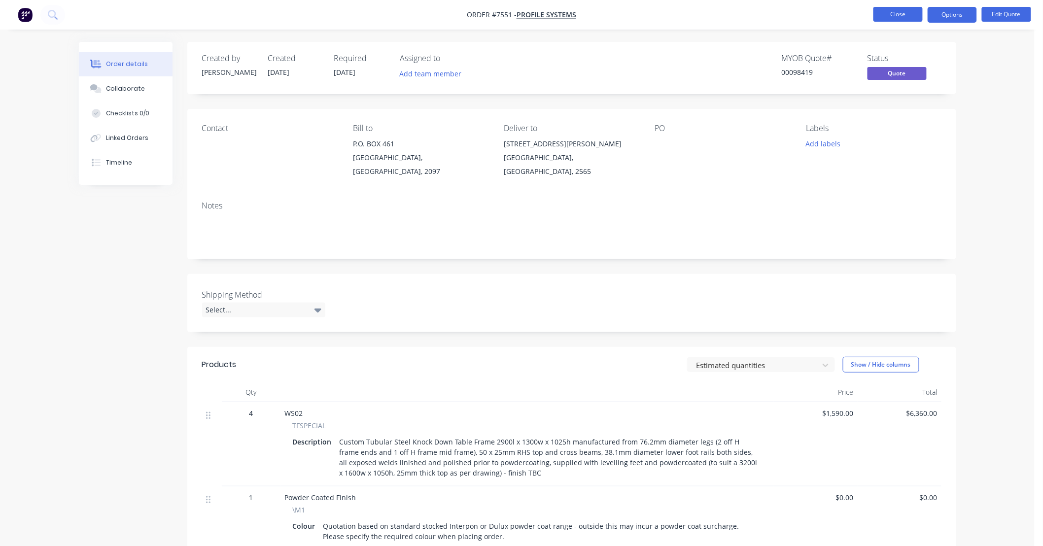
click at [889, 18] on button "Close" at bounding box center [898, 14] width 49 height 15
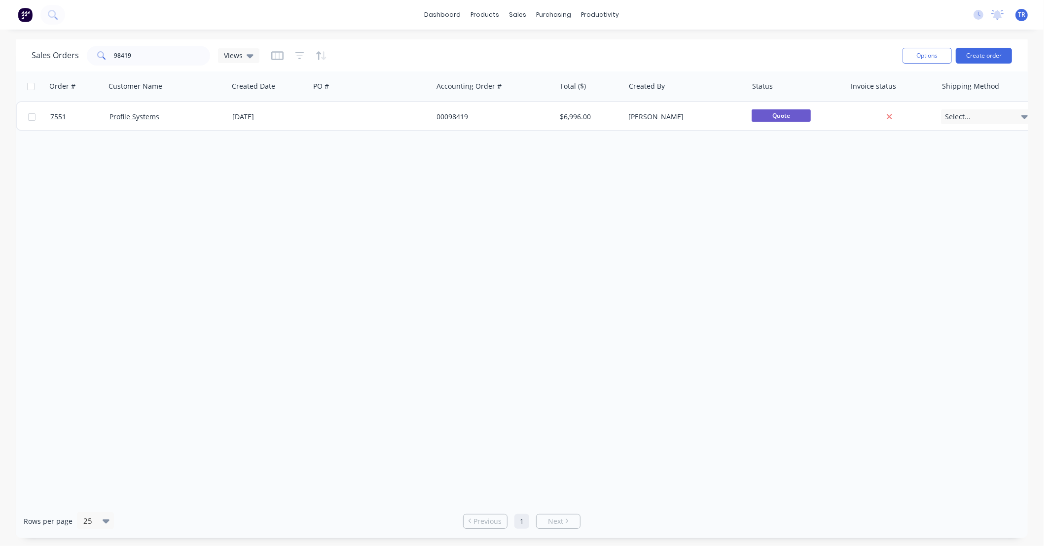
drag, startPoint x: 792, startPoint y: 220, endPoint x: 808, endPoint y: 238, distance: 23.4
click at [792, 220] on div "Order # Customer Name Created Date PO # Accounting Order # Total ($) Created By…" at bounding box center [522, 287] width 1012 height 433
drag, startPoint x: 138, startPoint y: 61, endPoint x: 47, endPoint y: 70, distance: 91.1
click at [47, 70] on div "Sales Orders 98419 Views Options Create order" at bounding box center [522, 55] width 1012 height 32
type input "791274"
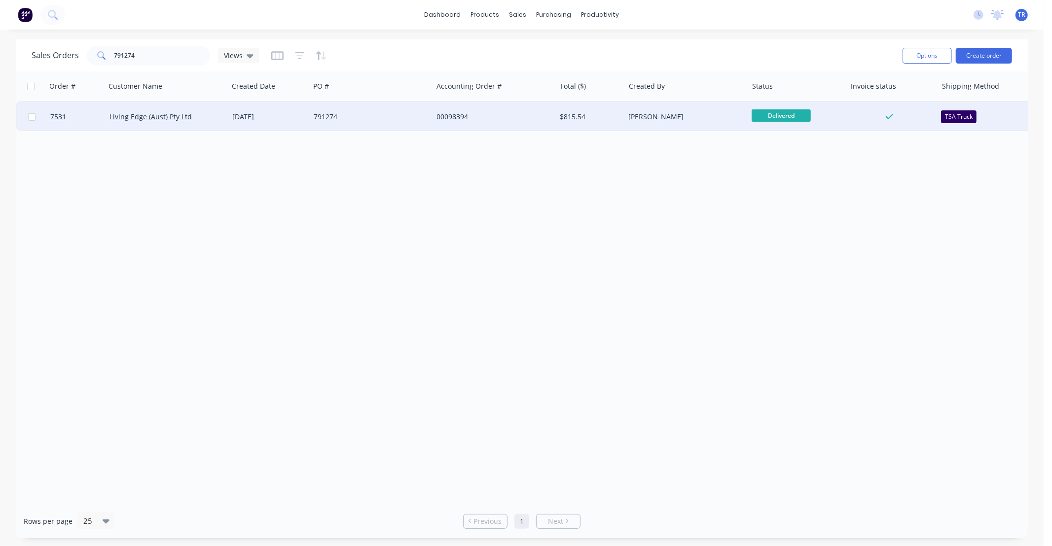
click at [293, 119] on div "[DATE]" at bounding box center [268, 117] width 73 height 10
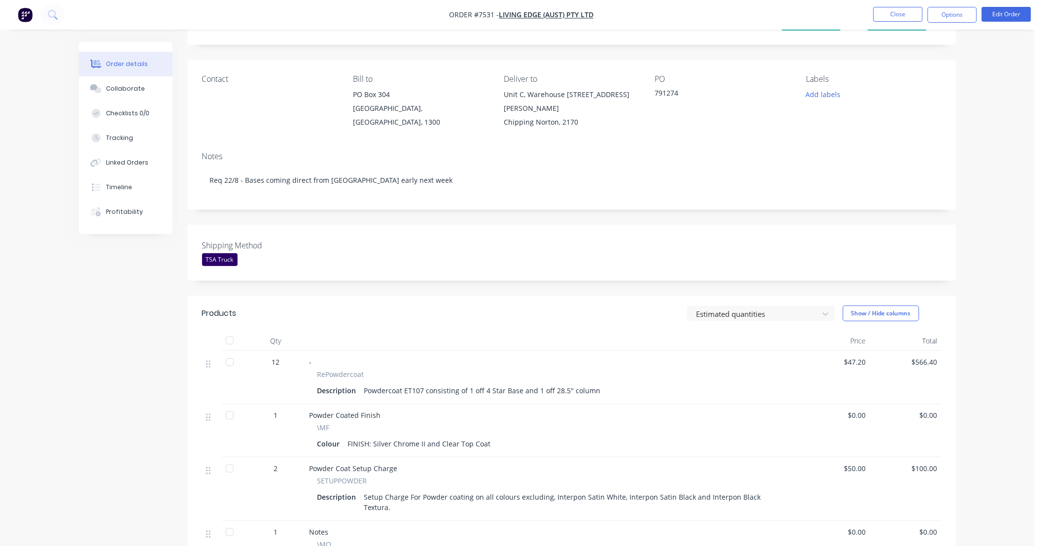
scroll to position [146, 0]
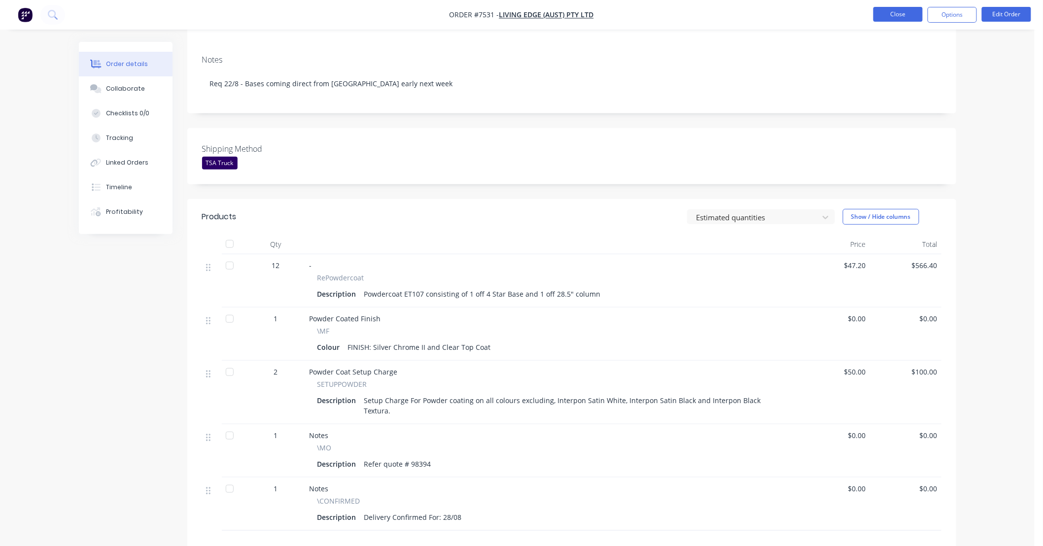
click at [903, 15] on button "Close" at bounding box center [898, 14] width 49 height 15
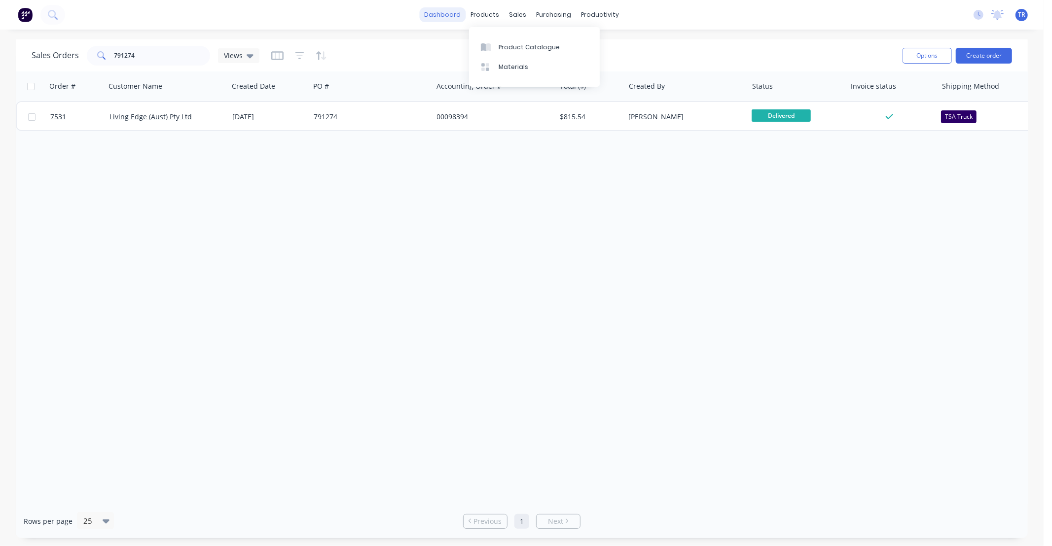
click at [460, 12] on link "dashboard" at bounding box center [443, 14] width 46 height 15
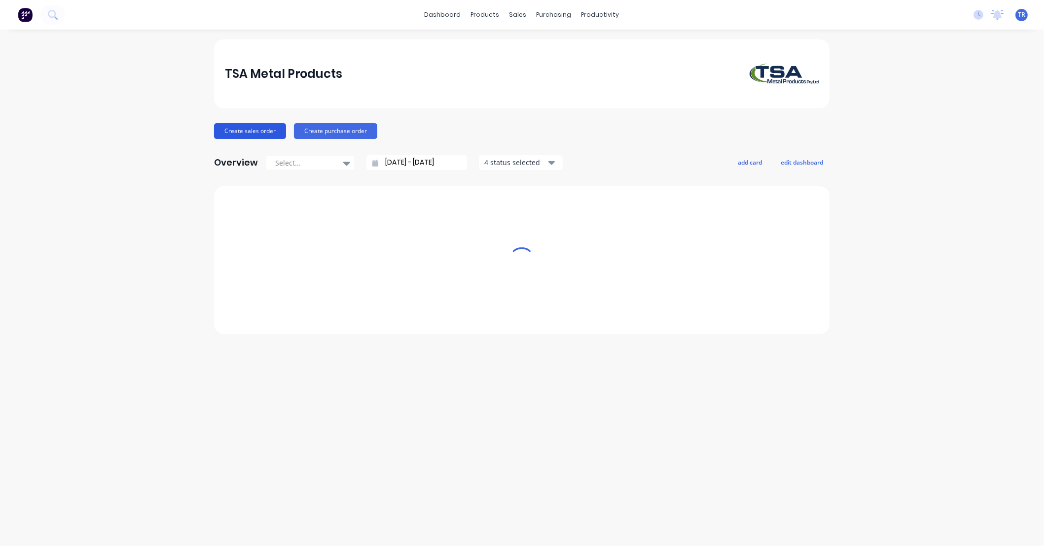
click at [245, 129] on button "Create sales order" at bounding box center [250, 131] width 72 height 16
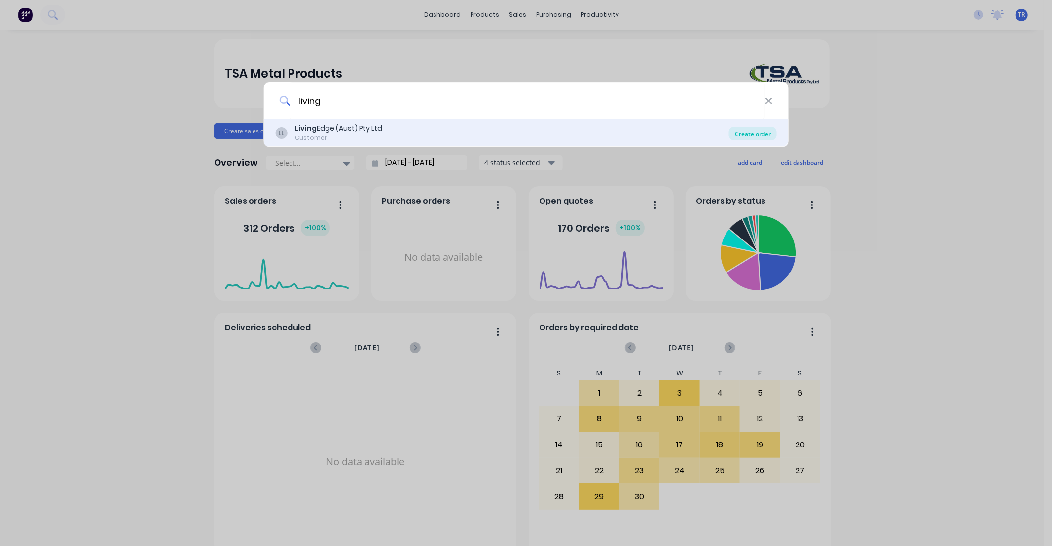
type input "living"
click at [760, 130] on div "Create order" at bounding box center [753, 134] width 48 height 14
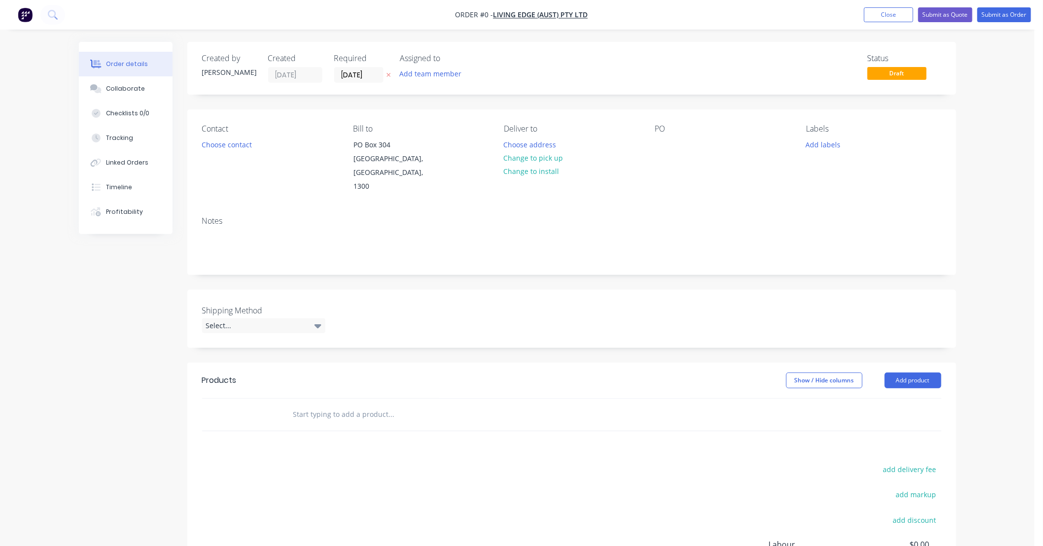
click at [336, 405] on input "text" at bounding box center [391, 415] width 197 height 20
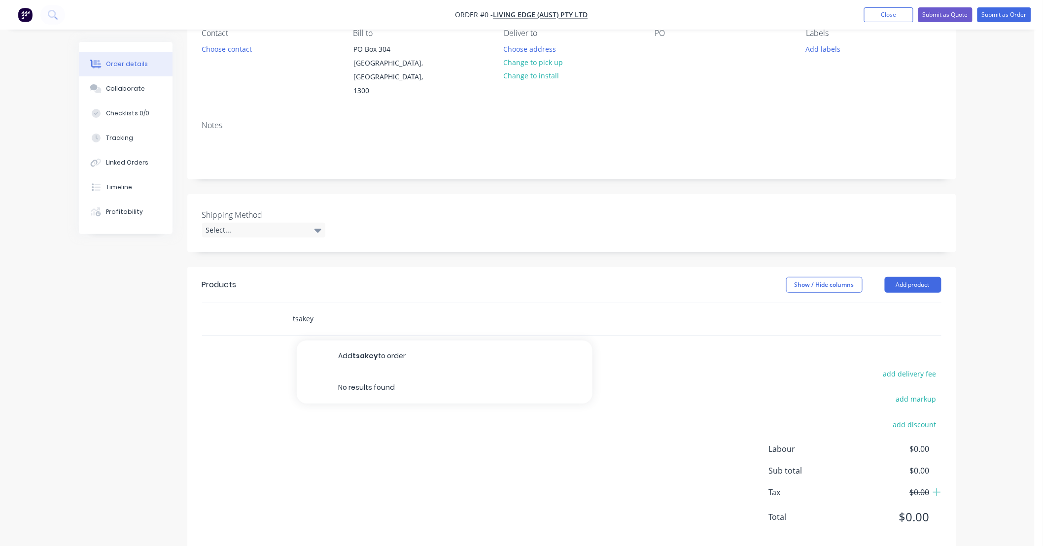
scroll to position [101, 0]
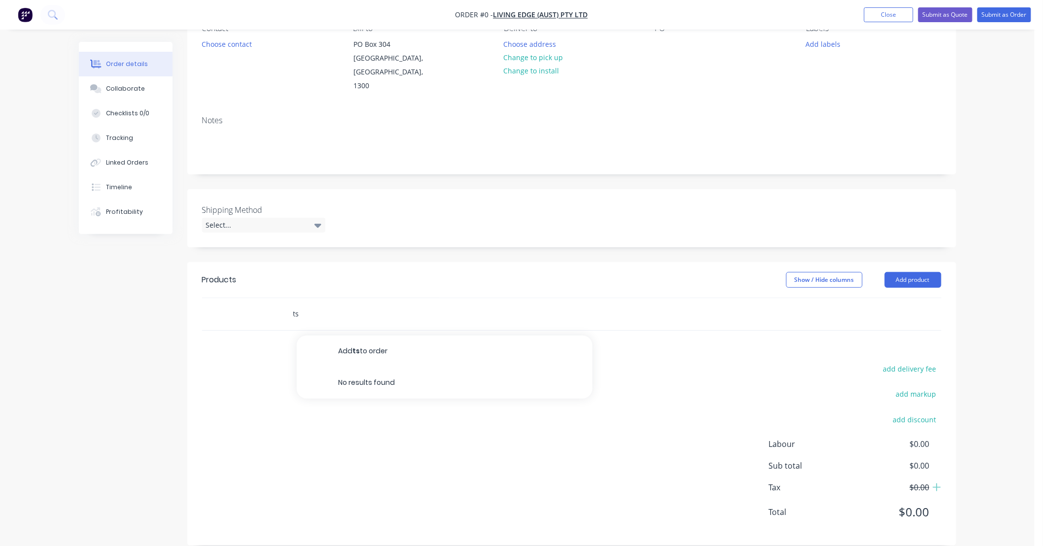
type input "t"
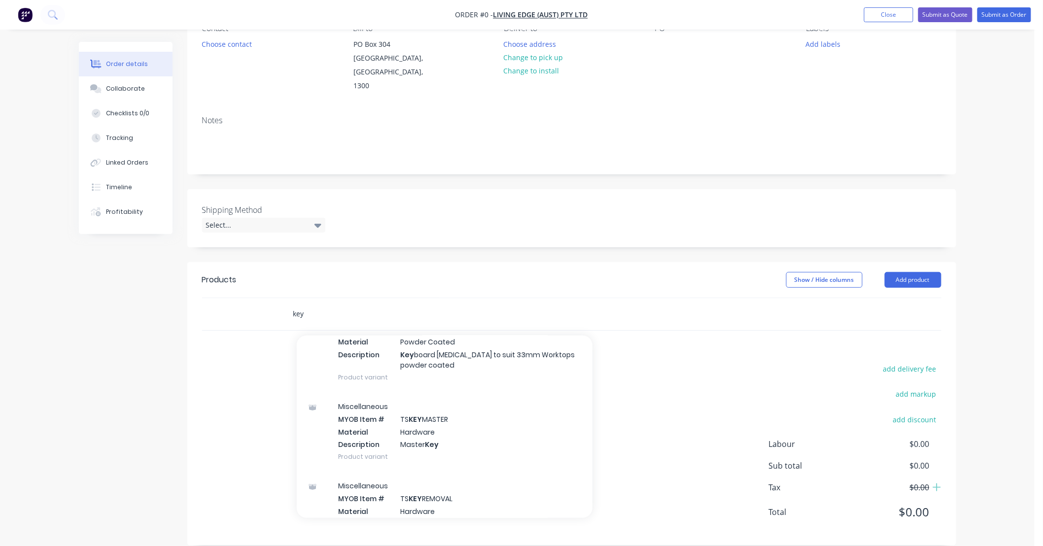
scroll to position [292, 0]
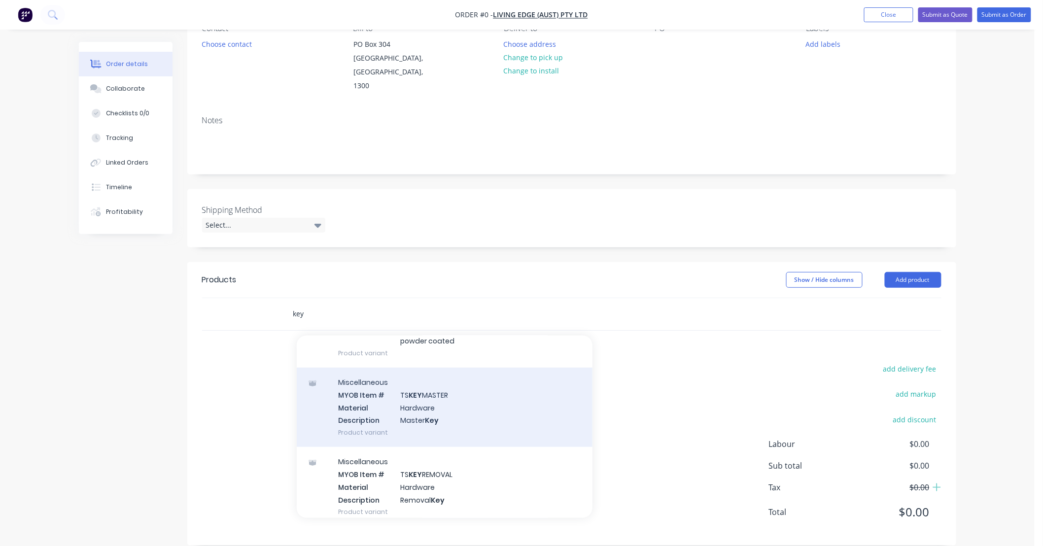
type input "key"
click at [476, 396] on div "Miscellaneous MYOB Item # TS KEY MASTER Material Hardware Description Master Ke…" at bounding box center [445, 407] width 296 height 79
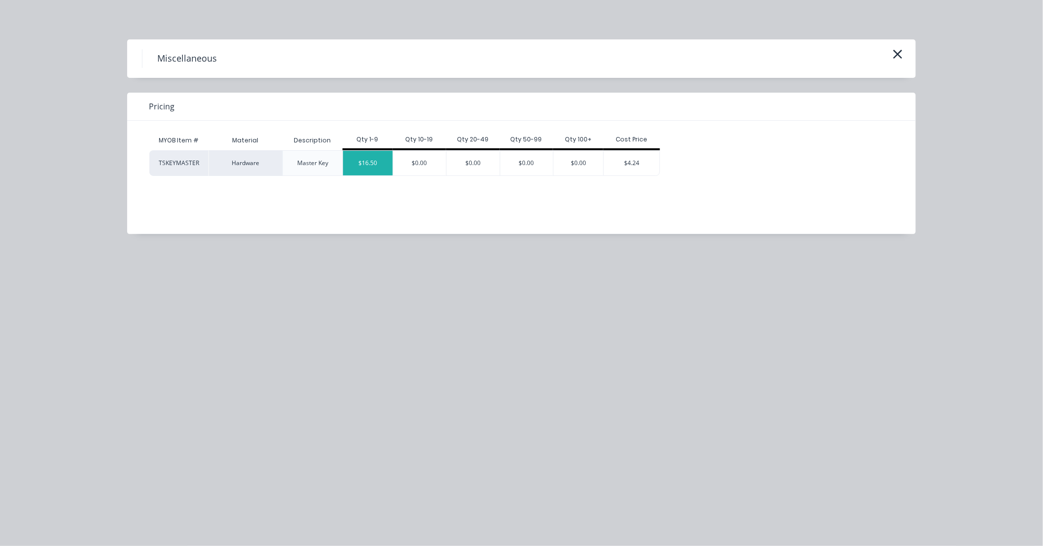
click at [372, 165] on div "$16.50" at bounding box center [368, 163] width 50 height 25
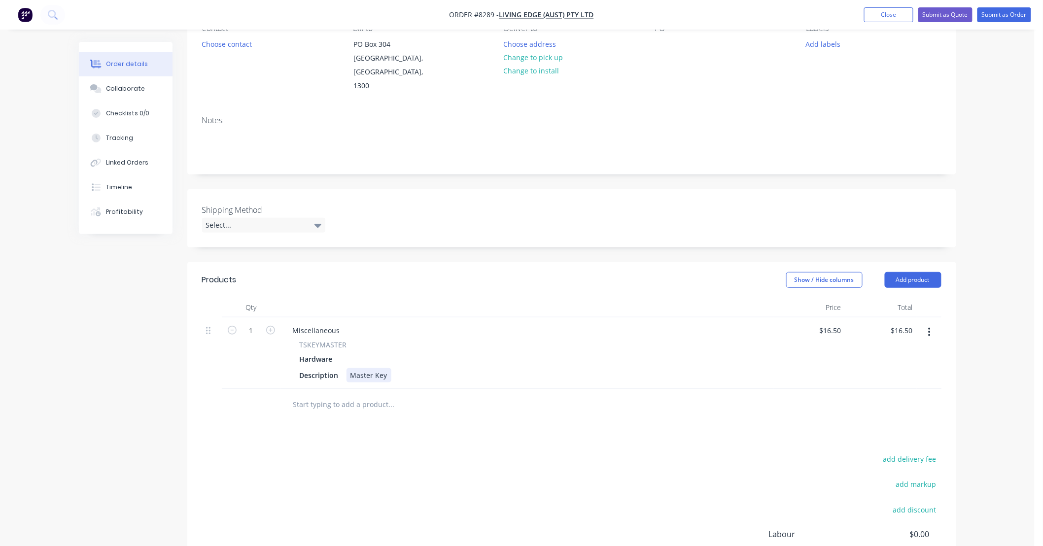
click at [387, 368] on div "Master Key" at bounding box center [369, 375] width 45 height 14
click at [425, 368] on div "Master Key to suit CL5" at bounding box center [387, 375] width 81 height 14
click at [429, 395] on input "text" at bounding box center [391, 405] width 197 height 20
type input "a"
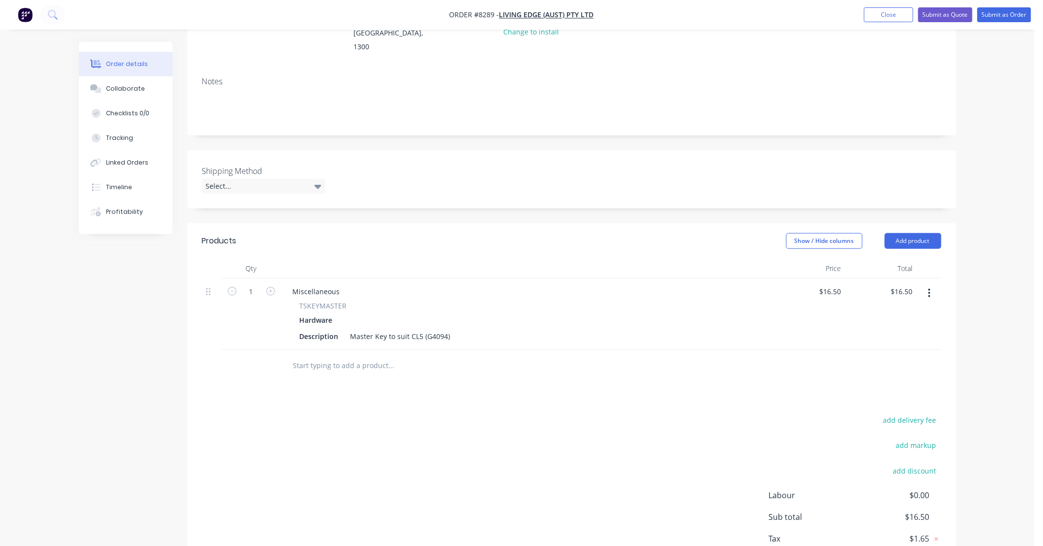
scroll to position [174, 0]
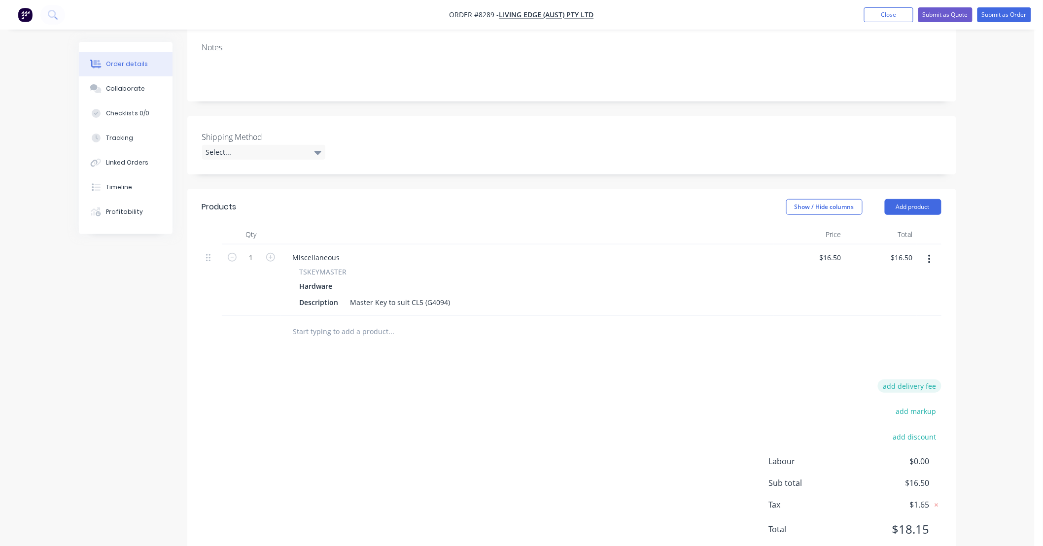
click at [912, 380] on button "add delivery fee" at bounding box center [910, 386] width 64 height 13
type input "25"
click at [810, 346] on div "Products Show / Hide columns Add product Qty Price Total 1 Miscellaneous TSKEYM…" at bounding box center [571, 374] width 769 height 371
click at [355, 322] on input "text" at bounding box center [391, 332] width 197 height 20
type input "s"
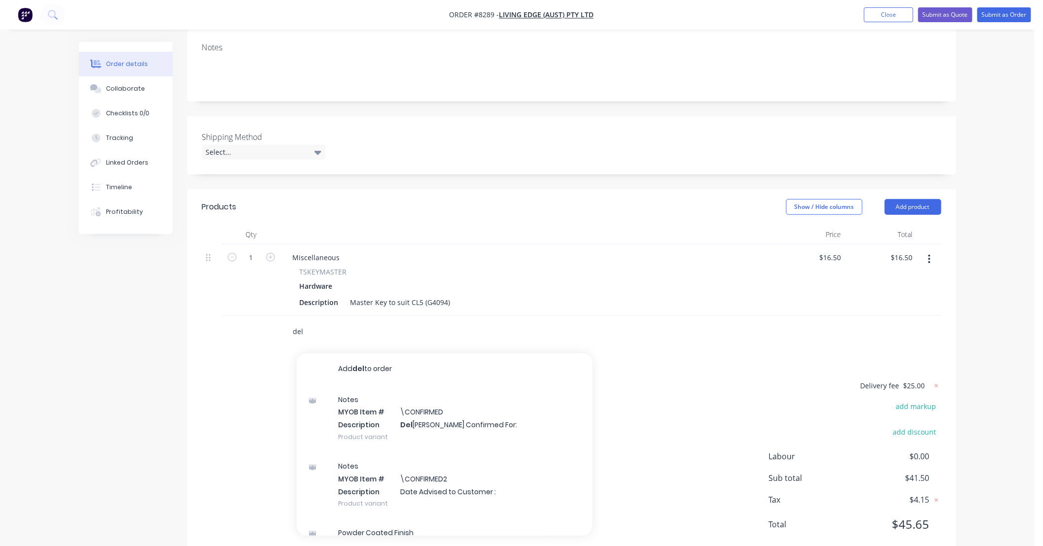
click at [357, 322] on input "del" at bounding box center [391, 332] width 197 height 20
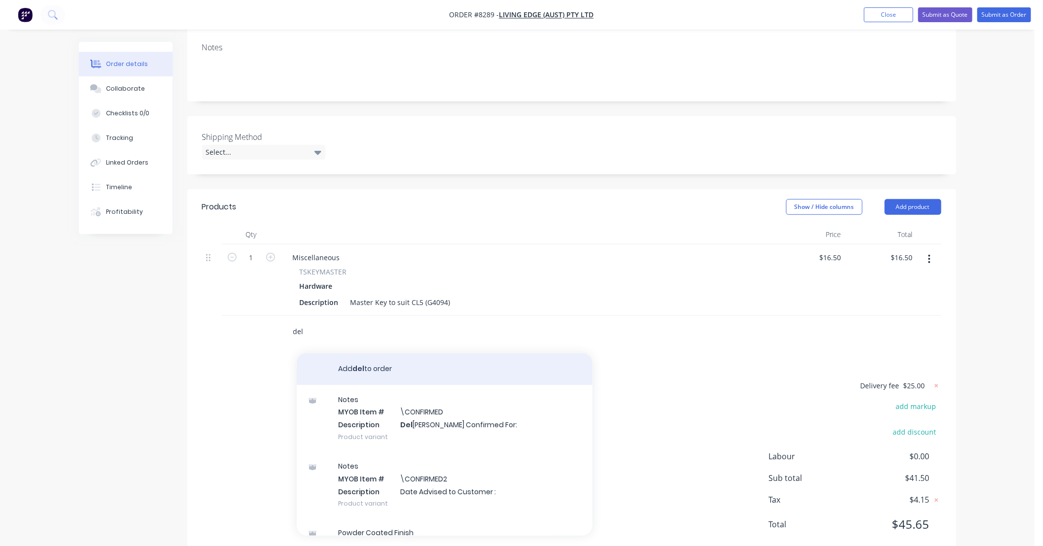
type input "del"
click at [435, 353] on button "Add del to order" at bounding box center [445, 369] width 296 height 32
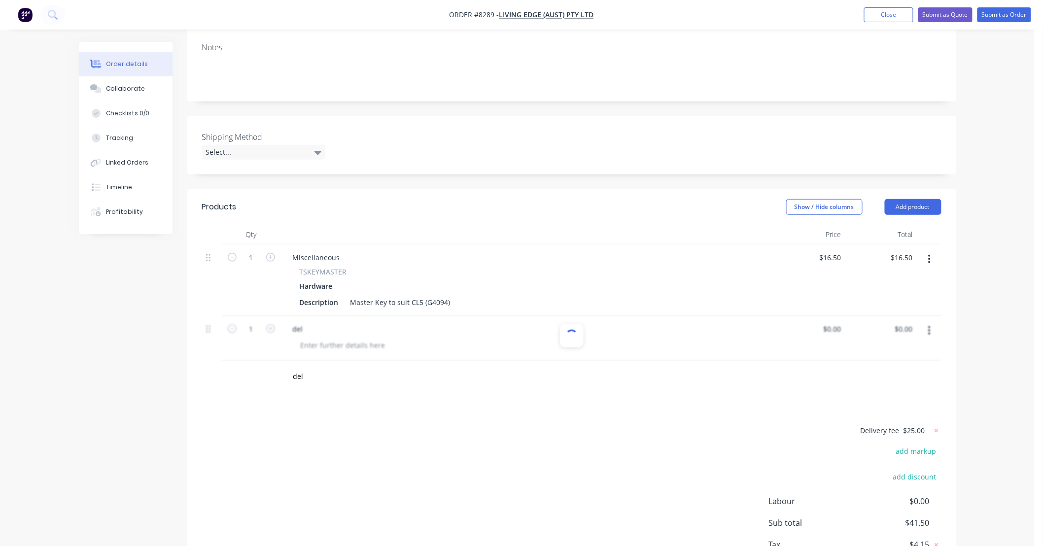
click at [385, 321] on div at bounding box center [572, 338] width 740 height 45
type input "del"
click at [305, 367] on input "del" at bounding box center [391, 377] width 197 height 20
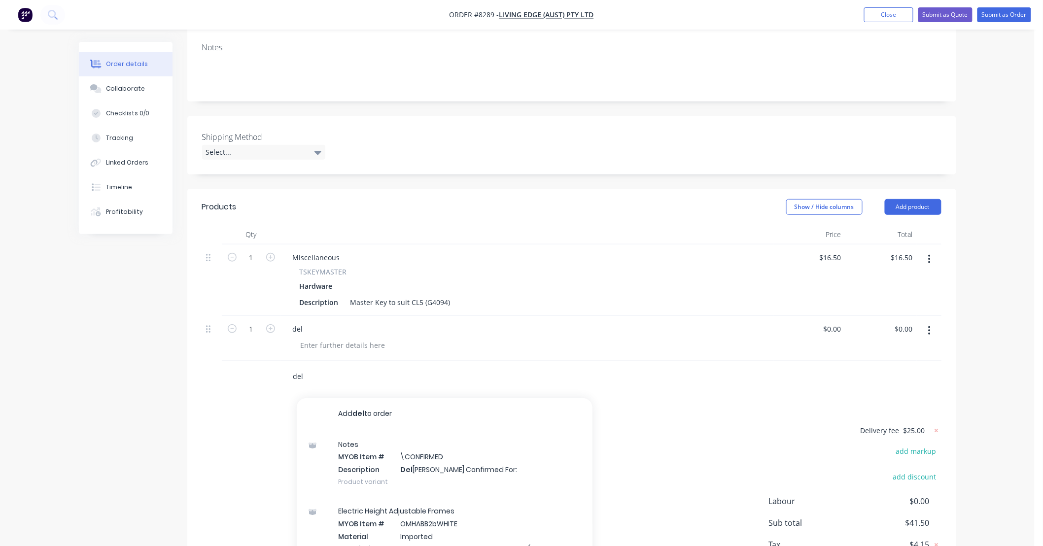
drag, startPoint x: 308, startPoint y: 363, endPoint x: 248, endPoint y: 360, distance: 59.7
click at [248, 361] on div "del Add del to order Notes MYOB Item # \CONFIRMED Description Del [PERSON_NAME]…" at bounding box center [572, 377] width 740 height 32
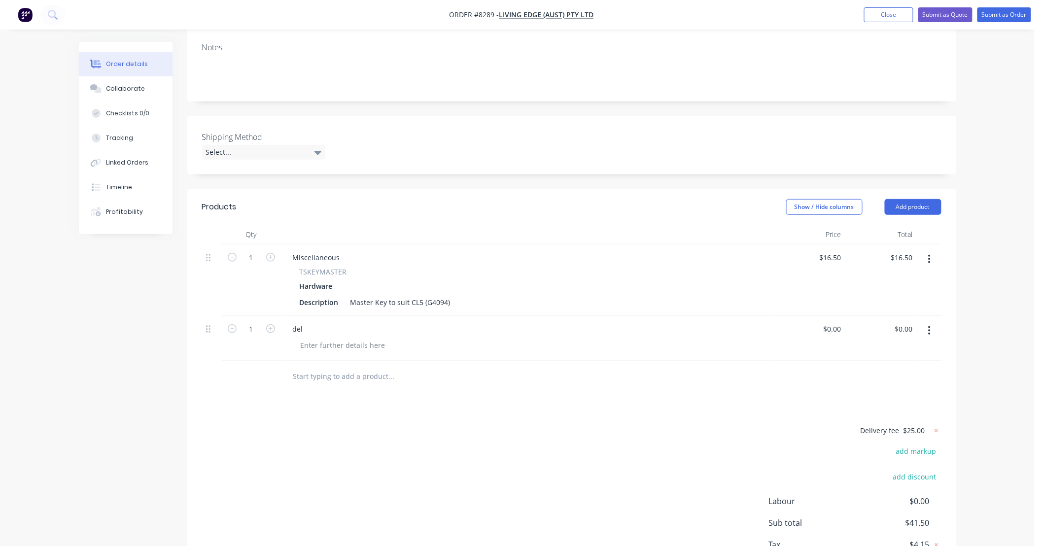
click at [929, 325] on icon "button" at bounding box center [929, 330] width 2 height 11
click at [891, 389] on div "Delete" at bounding box center [895, 396] width 76 height 14
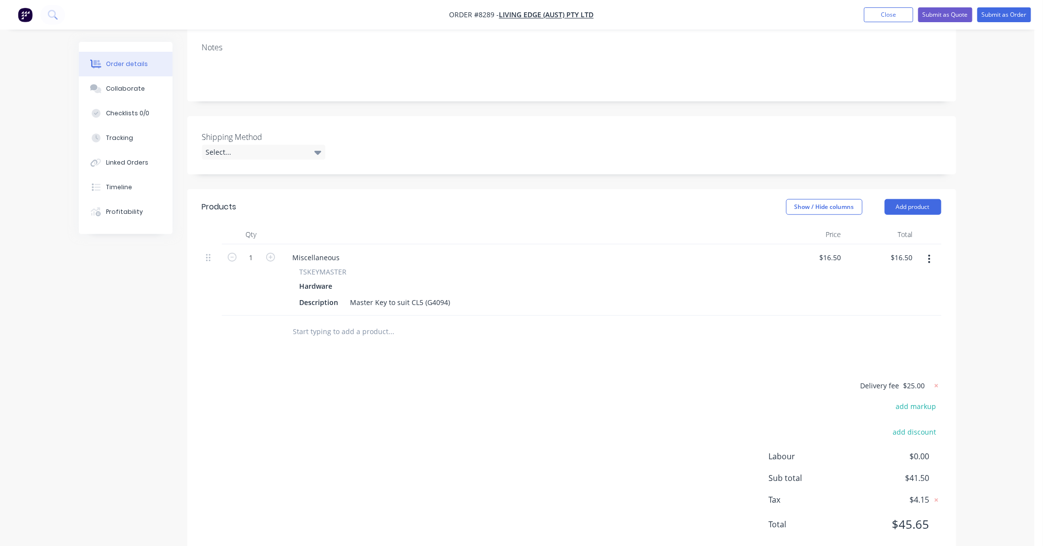
click at [371, 322] on input "text" at bounding box center [391, 332] width 197 height 20
drag, startPoint x: 321, startPoint y: 320, endPoint x: 270, endPoint y: 320, distance: 51.8
click at [270, 320] on div "deliver Add deliver to order Notes MYOB Item # \CONFIRMED Description Deliver y…" at bounding box center [572, 332] width 740 height 32
type input "country"
drag, startPoint x: 324, startPoint y: 316, endPoint x: 265, endPoint y: 317, distance: 58.7
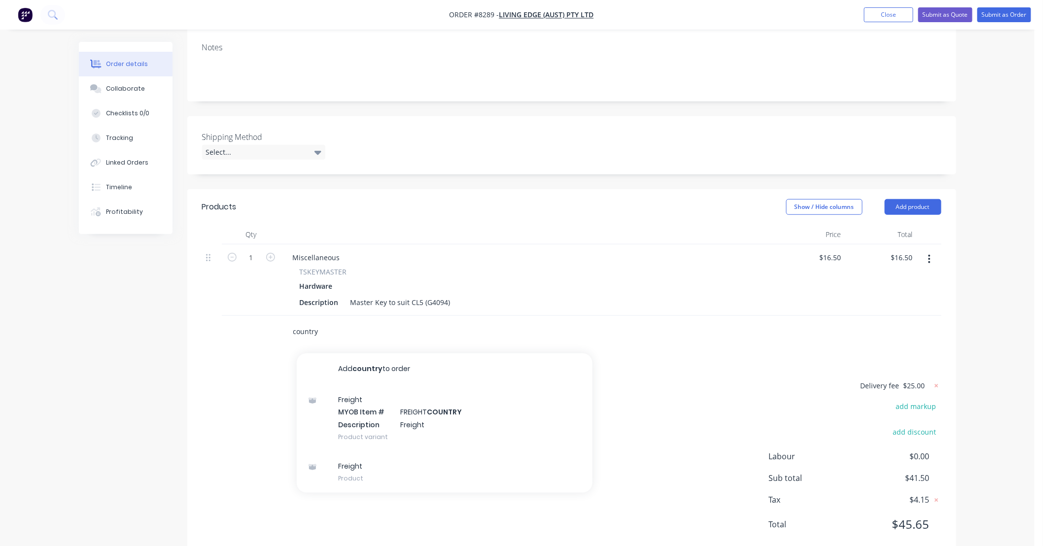
click at [265, 317] on div "country Add country to order Freight MYOB Item # FREIGHT COUNTRY Description Fr…" at bounding box center [572, 332] width 740 height 32
click at [523, 380] on div "Delivery fee $25.00 add markup add discount Labour $0.00 Sub total $41.50 Tax $…" at bounding box center [572, 462] width 740 height 164
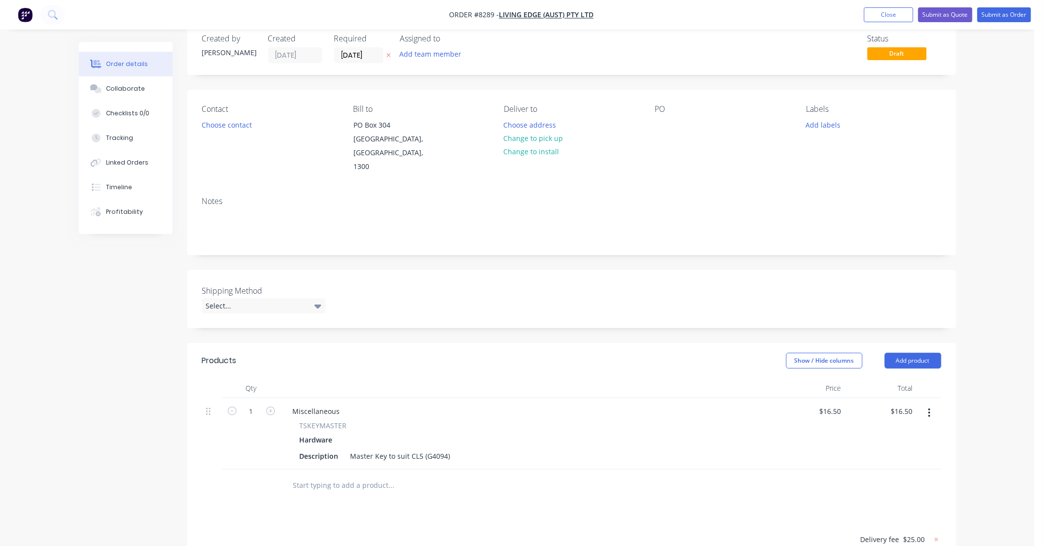
scroll to position [0, 0]
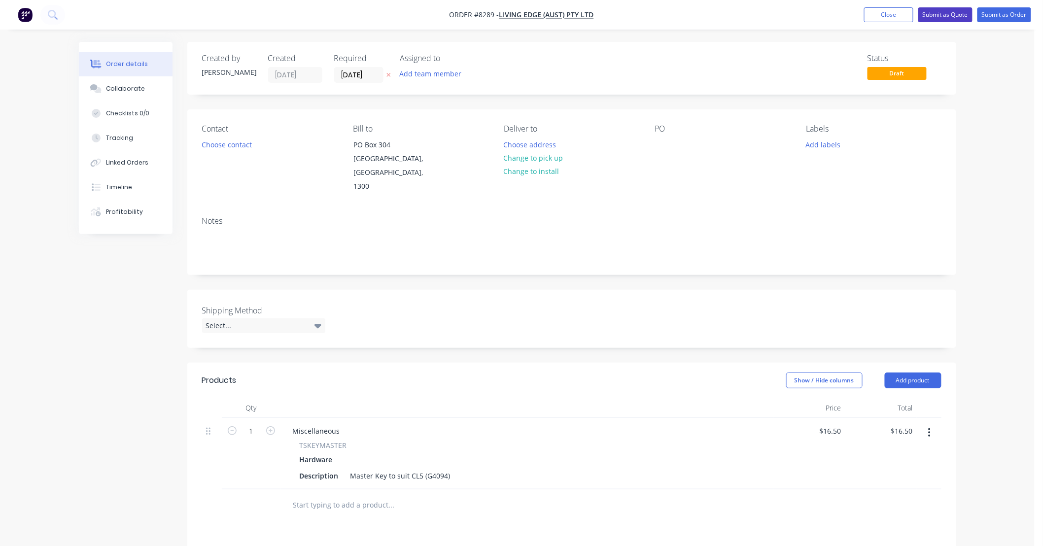
click at [951, 12] on button "Submit as Quote" at bounding box center [945, 14] width 54 height 15
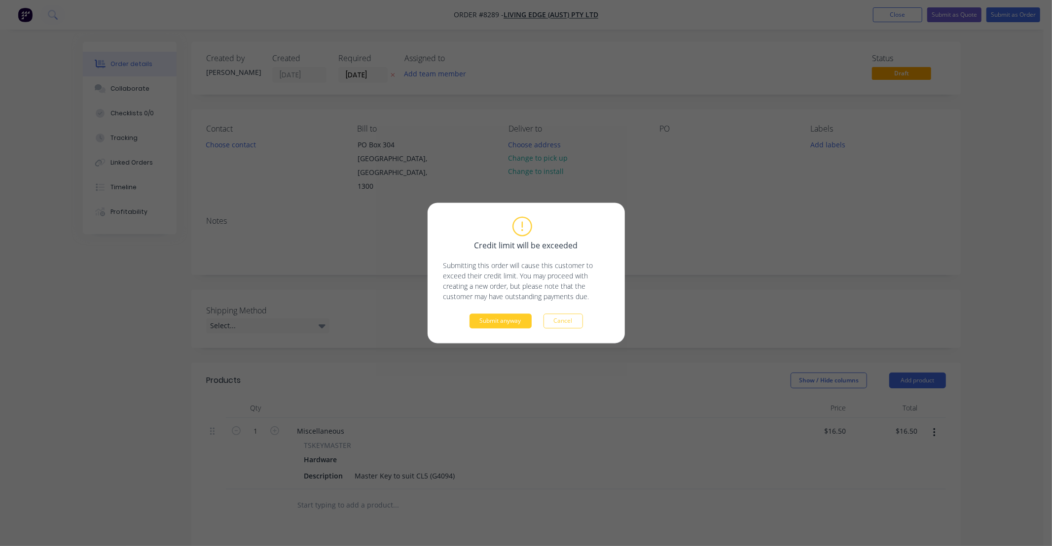
click at [507, 323] on button "Submit anyway" at bounding box center [500, 321] width 62 height 15
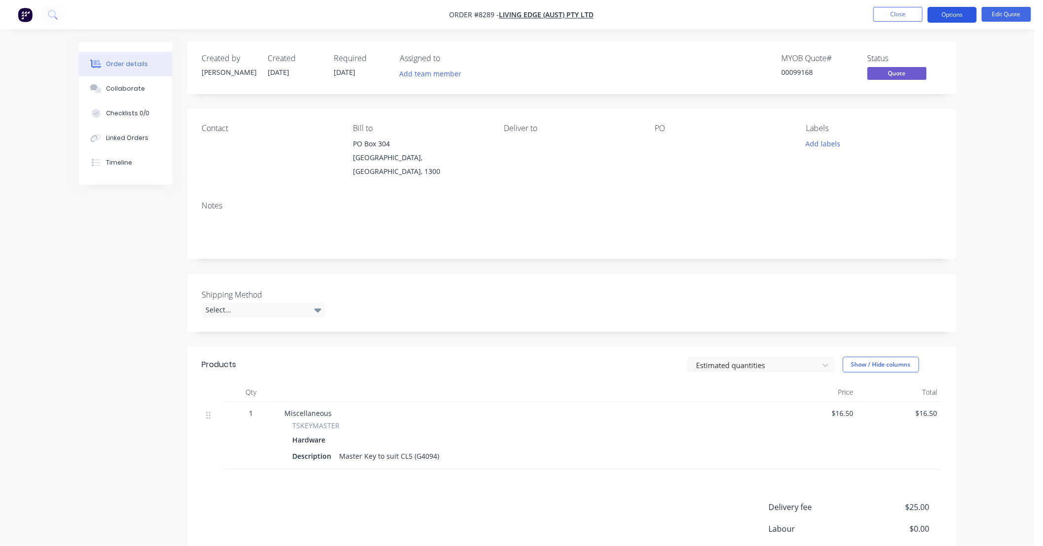
click at [959, 7] on button "Options" at bounding box center [952, 15] width 49 height 16
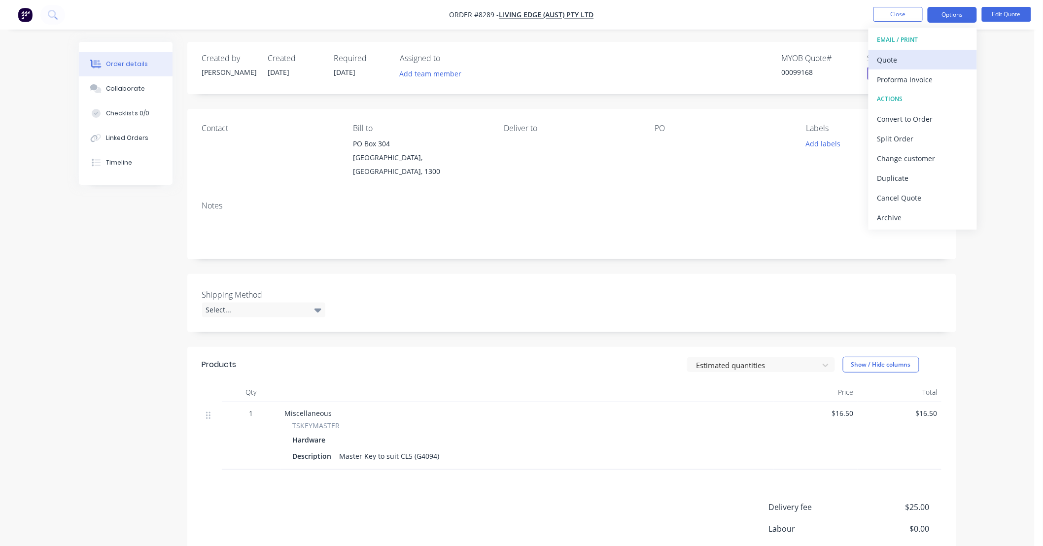
click at [898, 58] on div "Quote" at bounding box center [923, 60] width 91 height 14
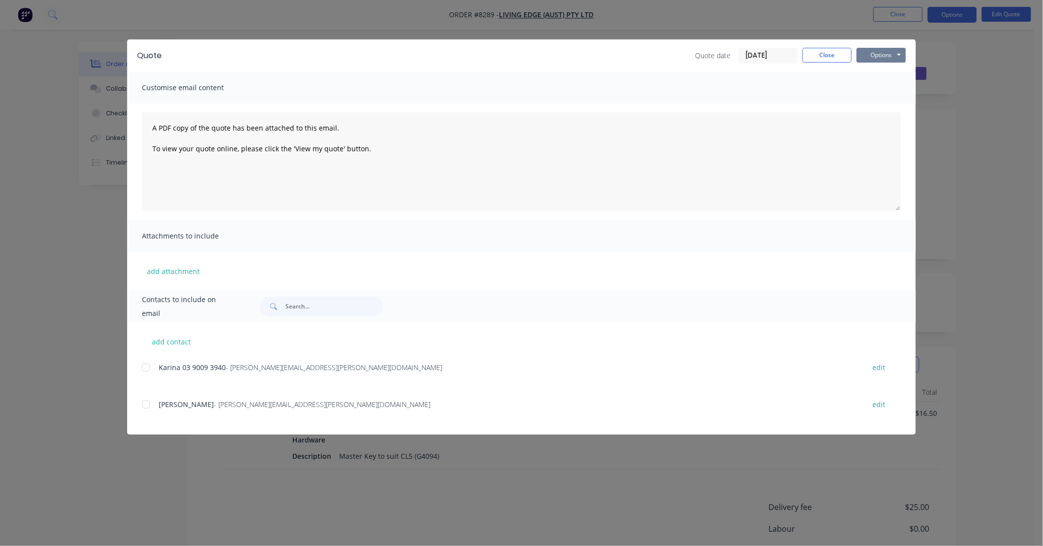
click at [883, 58] on button "Options" at bounding box center [881, 55] width 49 height 15
click at [893, 73] on button "Preview" at bounding box center [888, 73] width 63 height 16
